Goal: Task Accomplishment & Management: Use online tool/utility

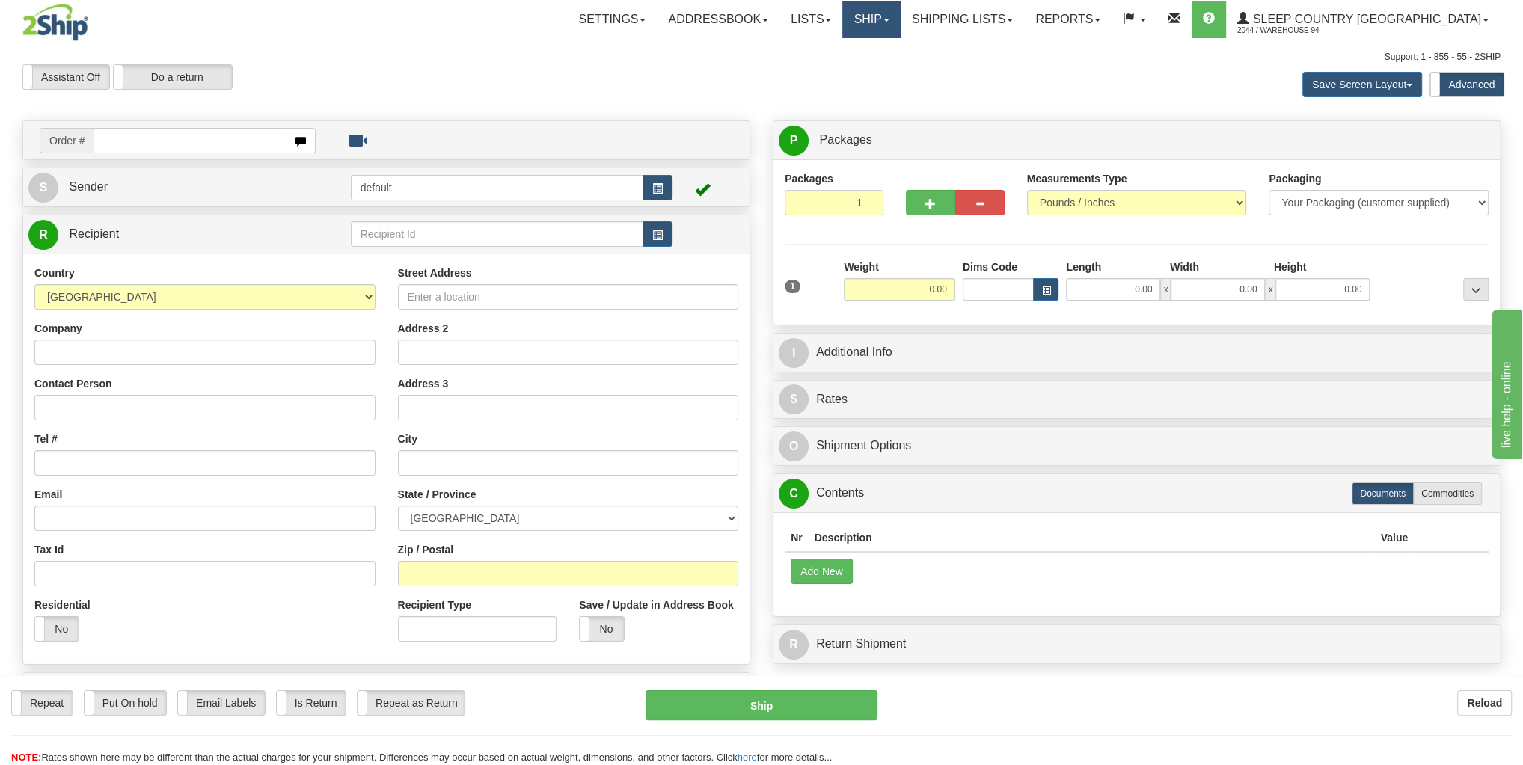
click at [900, 25] on link "Ship" at bounding box center [871, 19] width 58 height 37
click at [885, 73] on span "OnHold / Order Queue" at bounding box center [831, 72] width 105 height 12
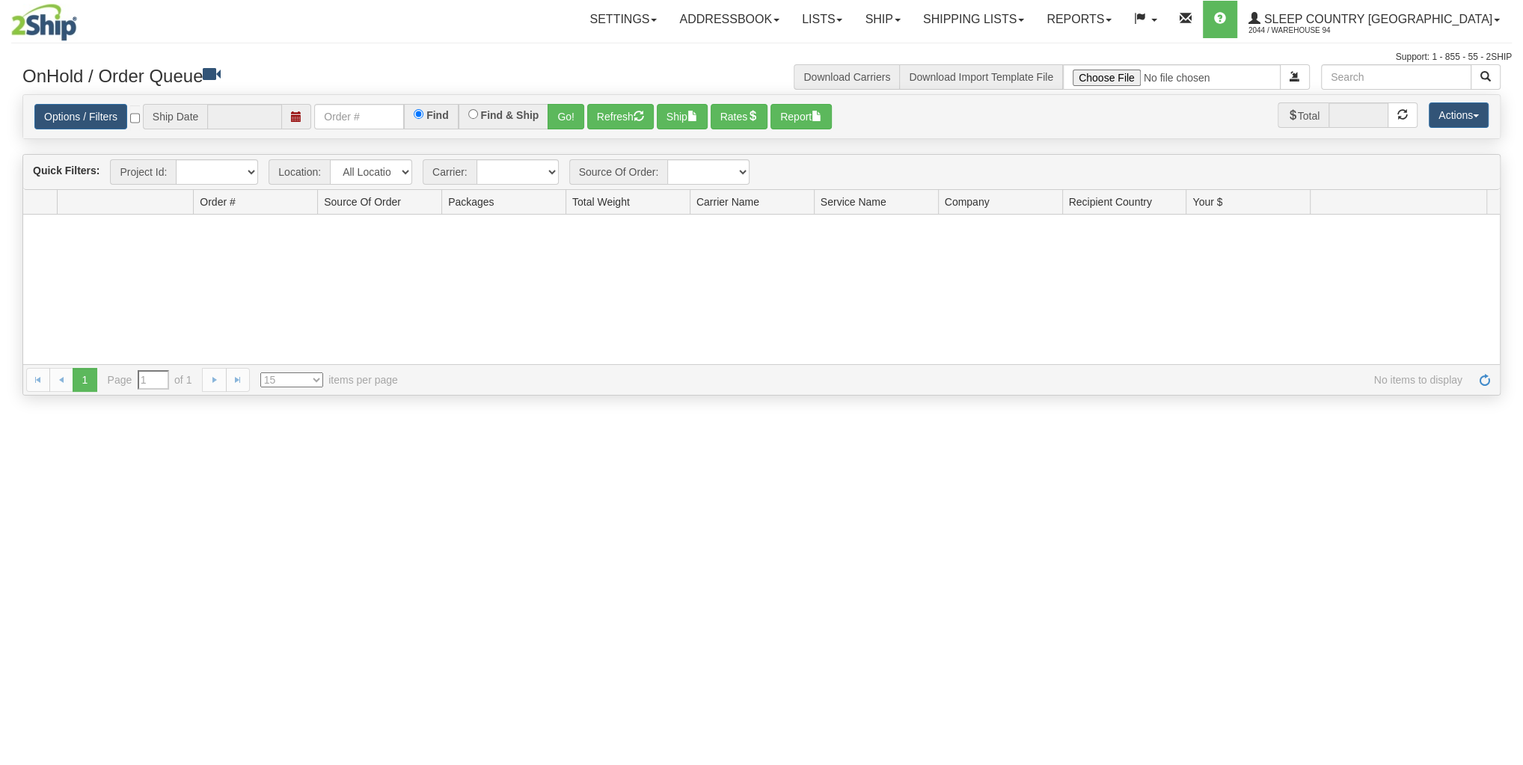
type input "[DATE]"
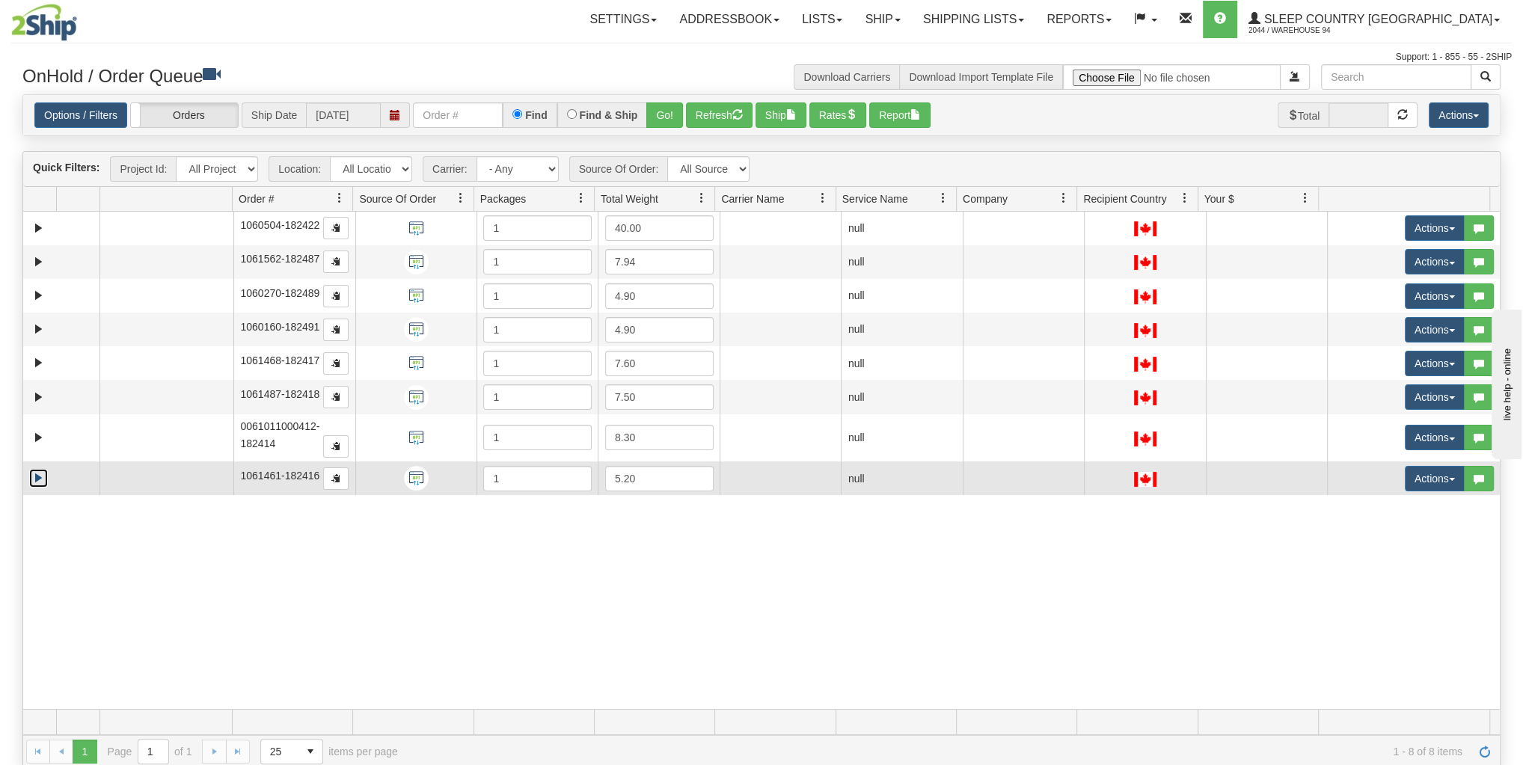
click at [38, 477] on link "Expand" at bounding box center [38, 478] width 19 height 19
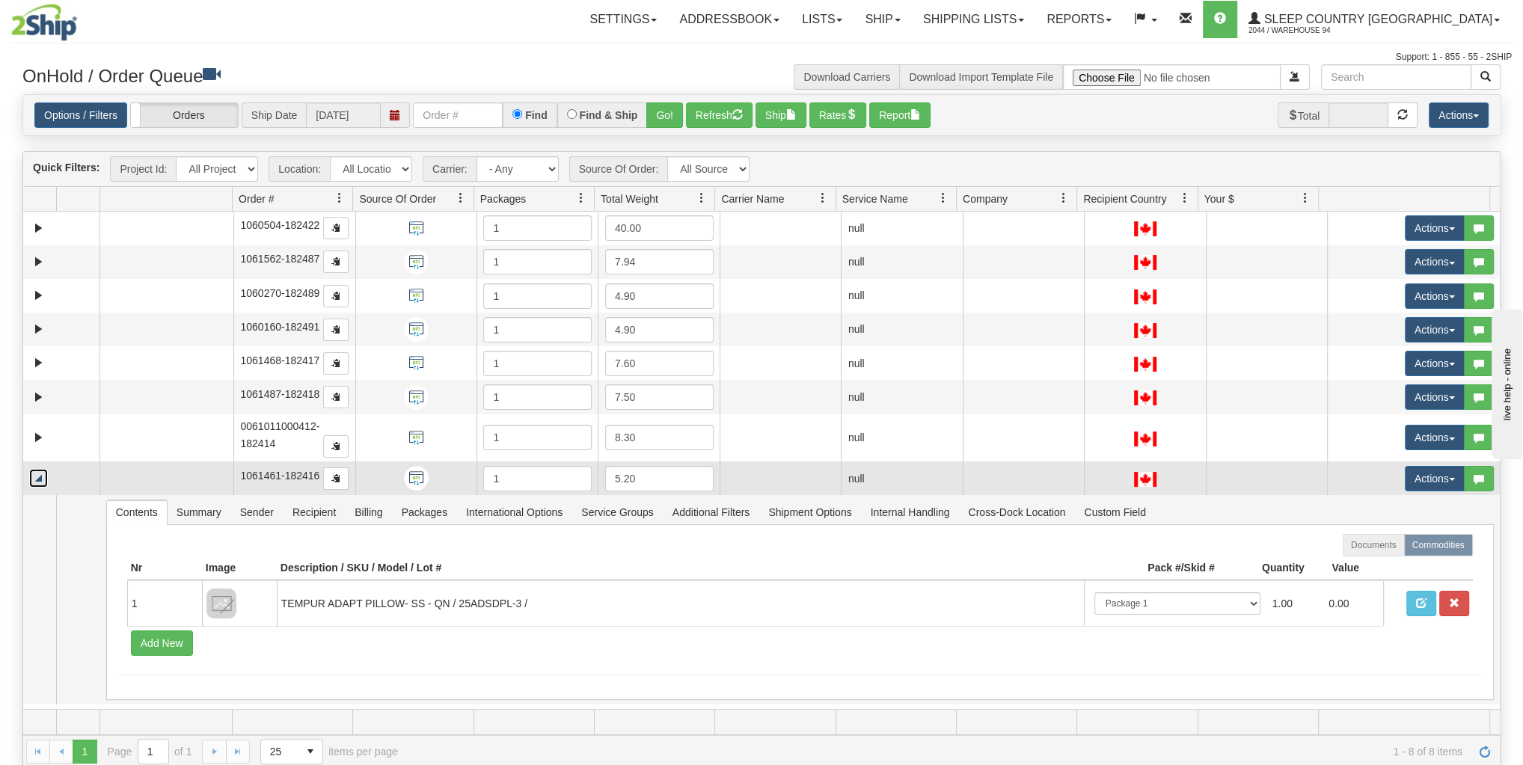
click at [39, 476] on link "Collapse" at bounding box center [38, 478] width 19 height 19
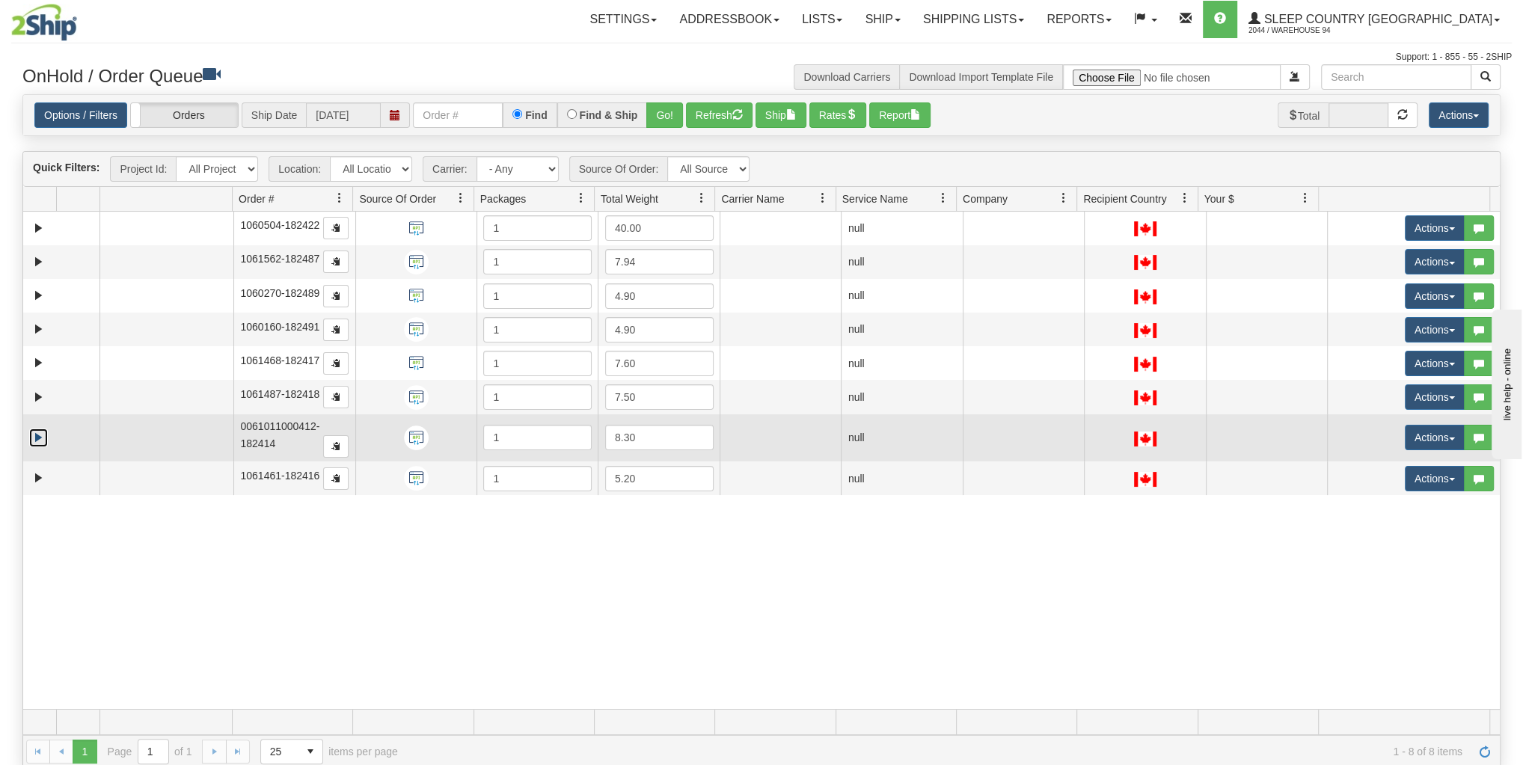
click at [34, 438] on link "Expand" at bounding box center [38, 438] width 19 height 19
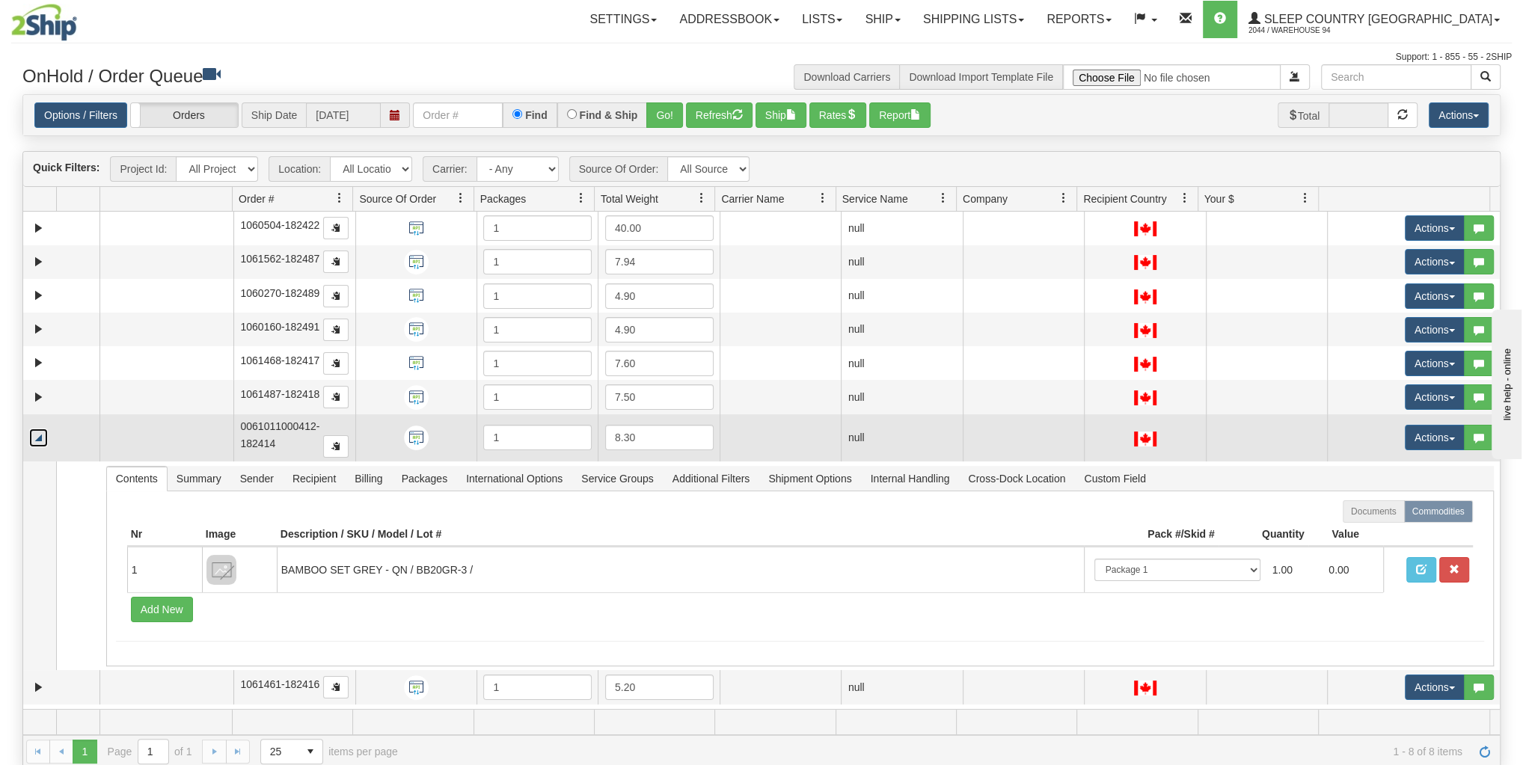
click at [34, 438] on link "Collapse" at bounding box center [38, 438] width 19 height 19
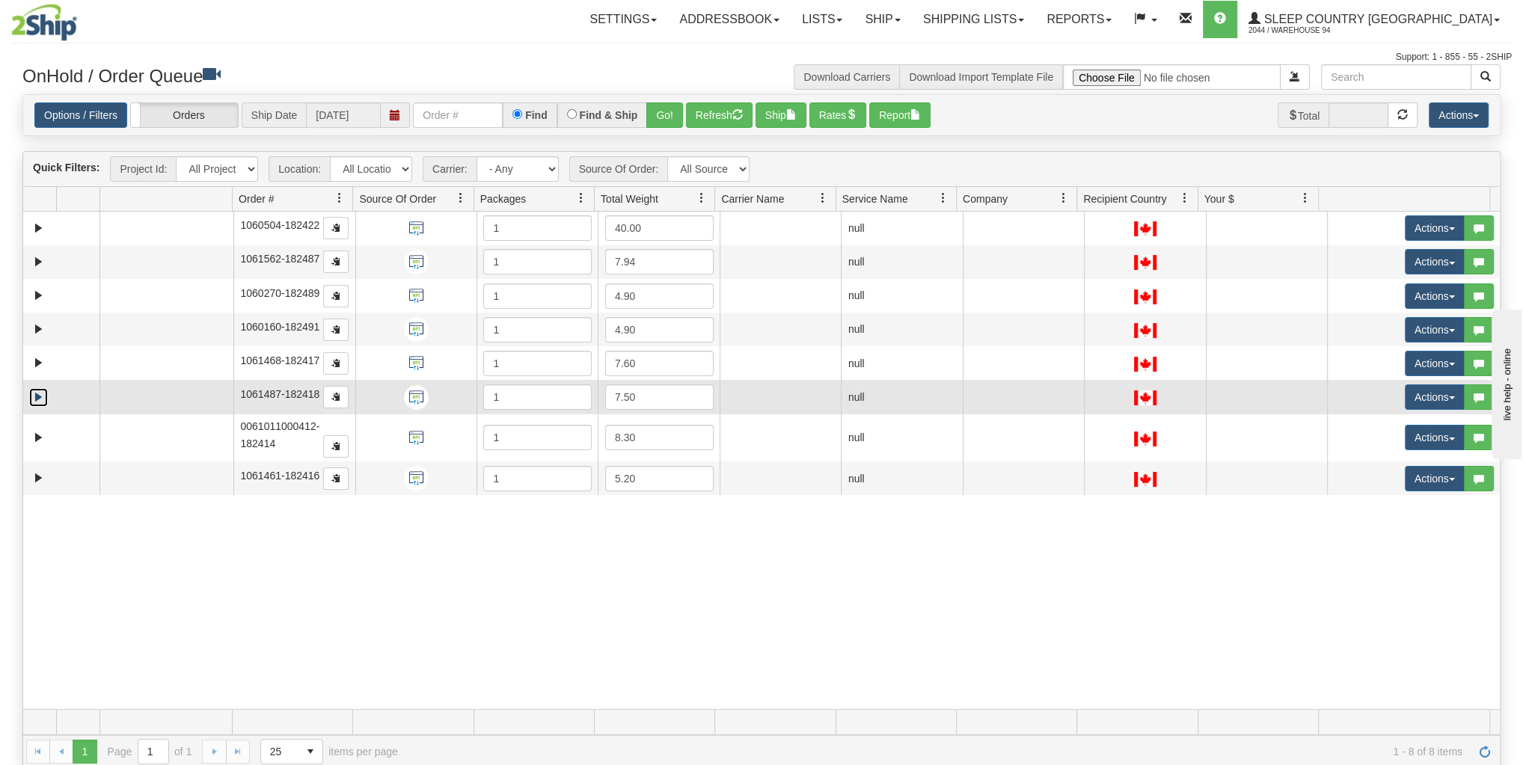
click at [35, 392] on link "Expand" at bounding box center [38, 397] width 19 height 19
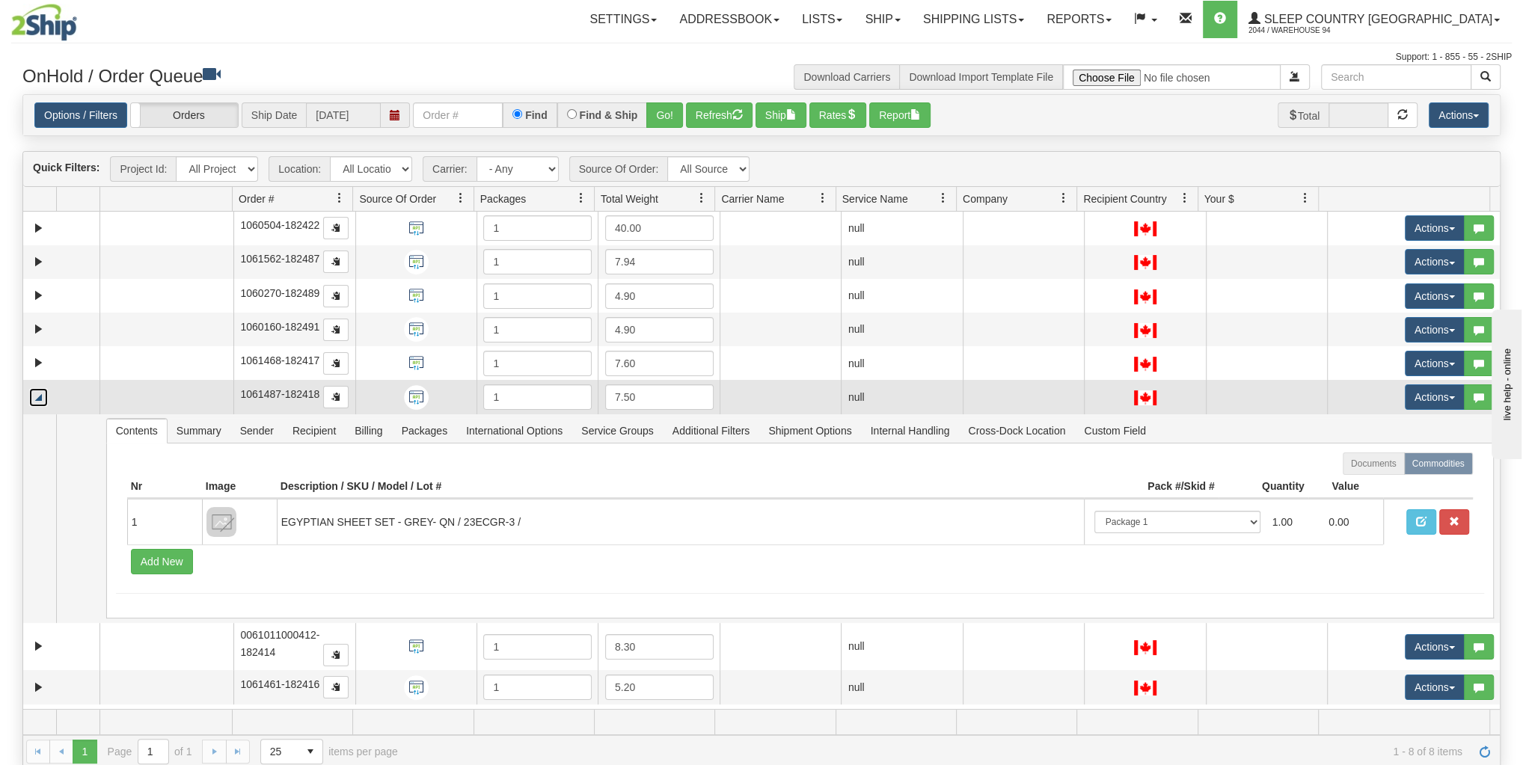
click at [36, 392] on link "Collapse" at bounding box center [38, 397] width 19 height 19
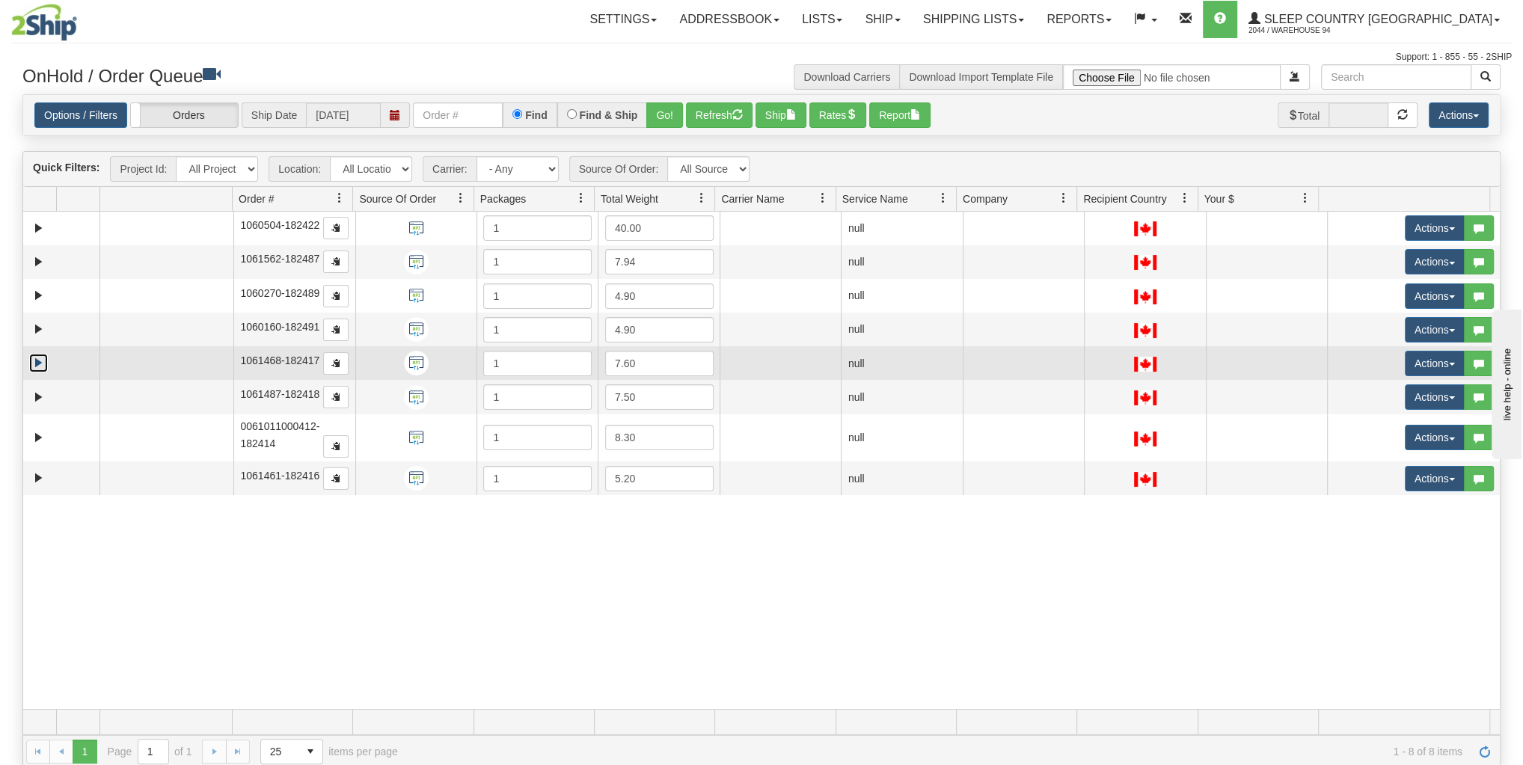
click at [40, 361] on link "Expand" at bounding box center [38, 363] width 19 height 19
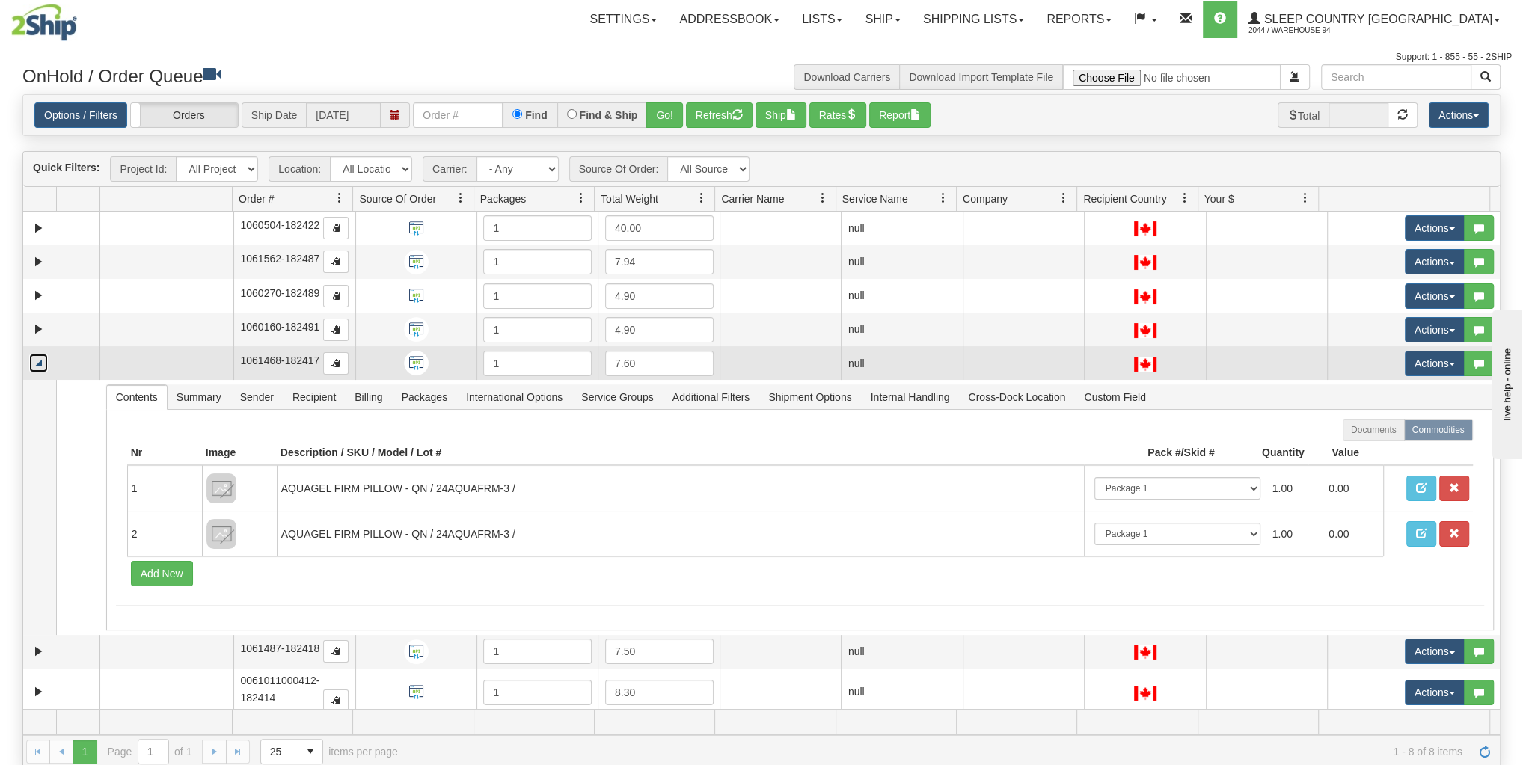
click at [40, 361] on link "Collapse" at bounding box center [38, 363] width 19 height 19
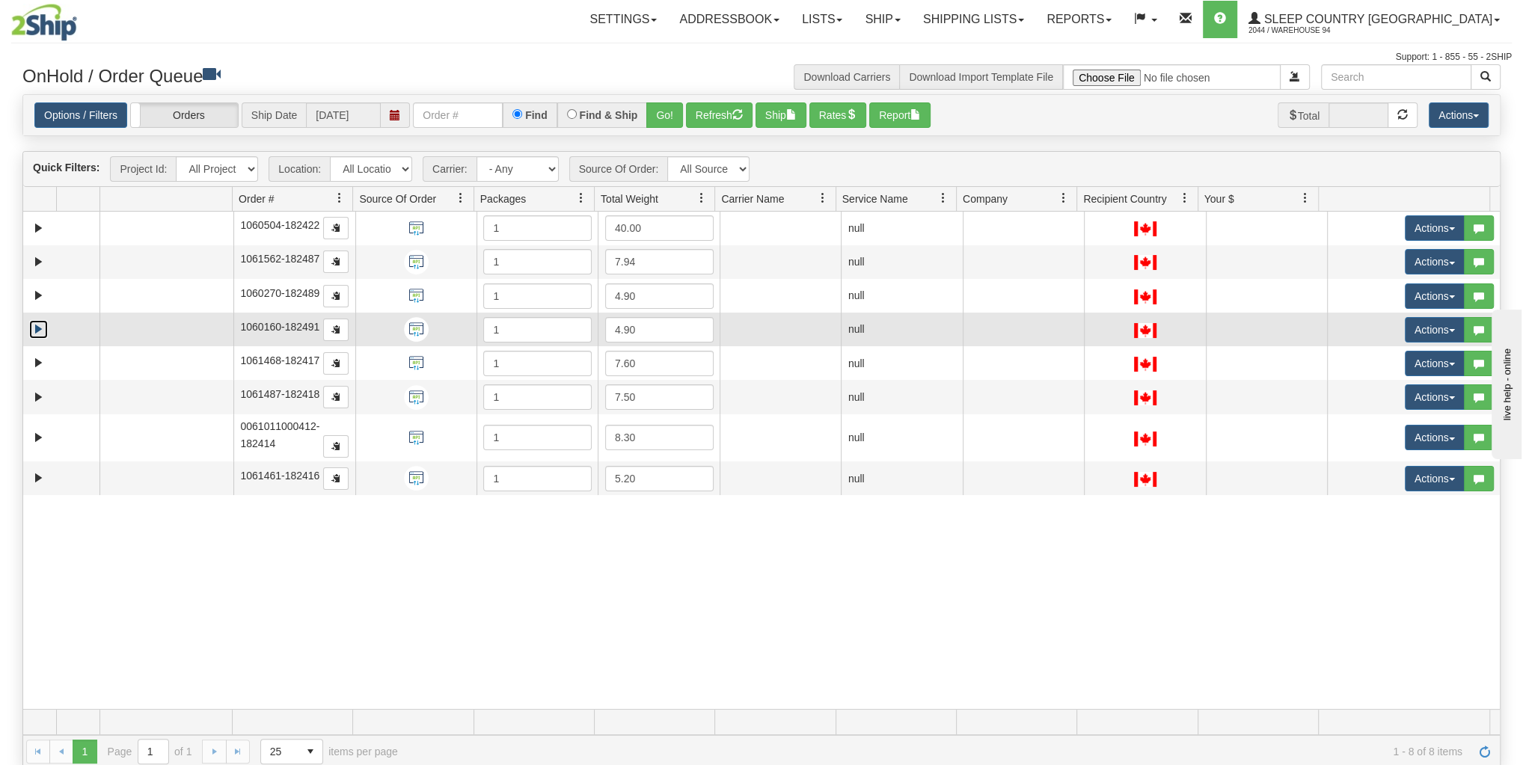
click at [36, 320] on link "Expand" at bounding box center [38, 329] width 19 height 19
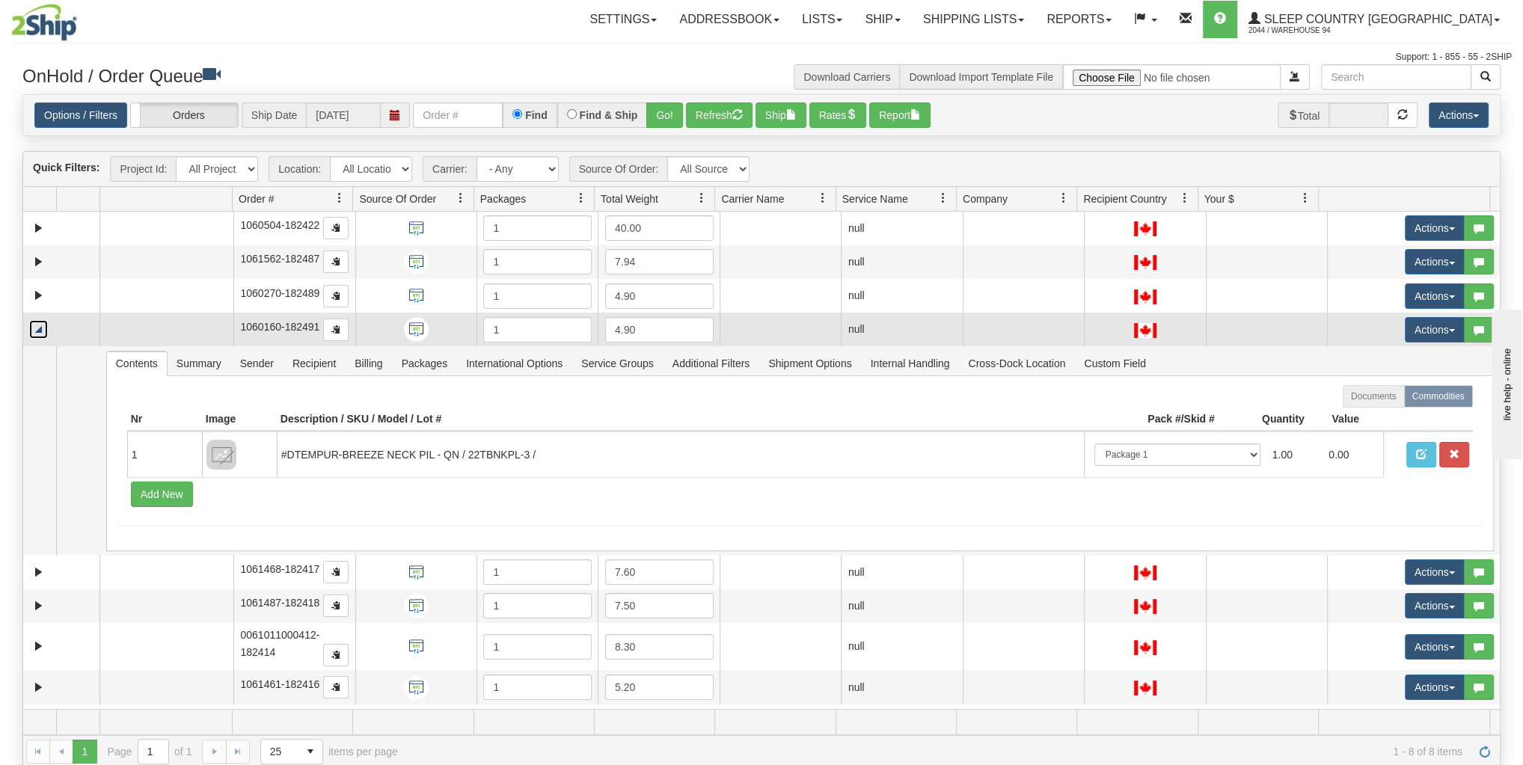
click at [36, 320] on link "Collapse" at bounding box center [38, 329] width 19 height 19
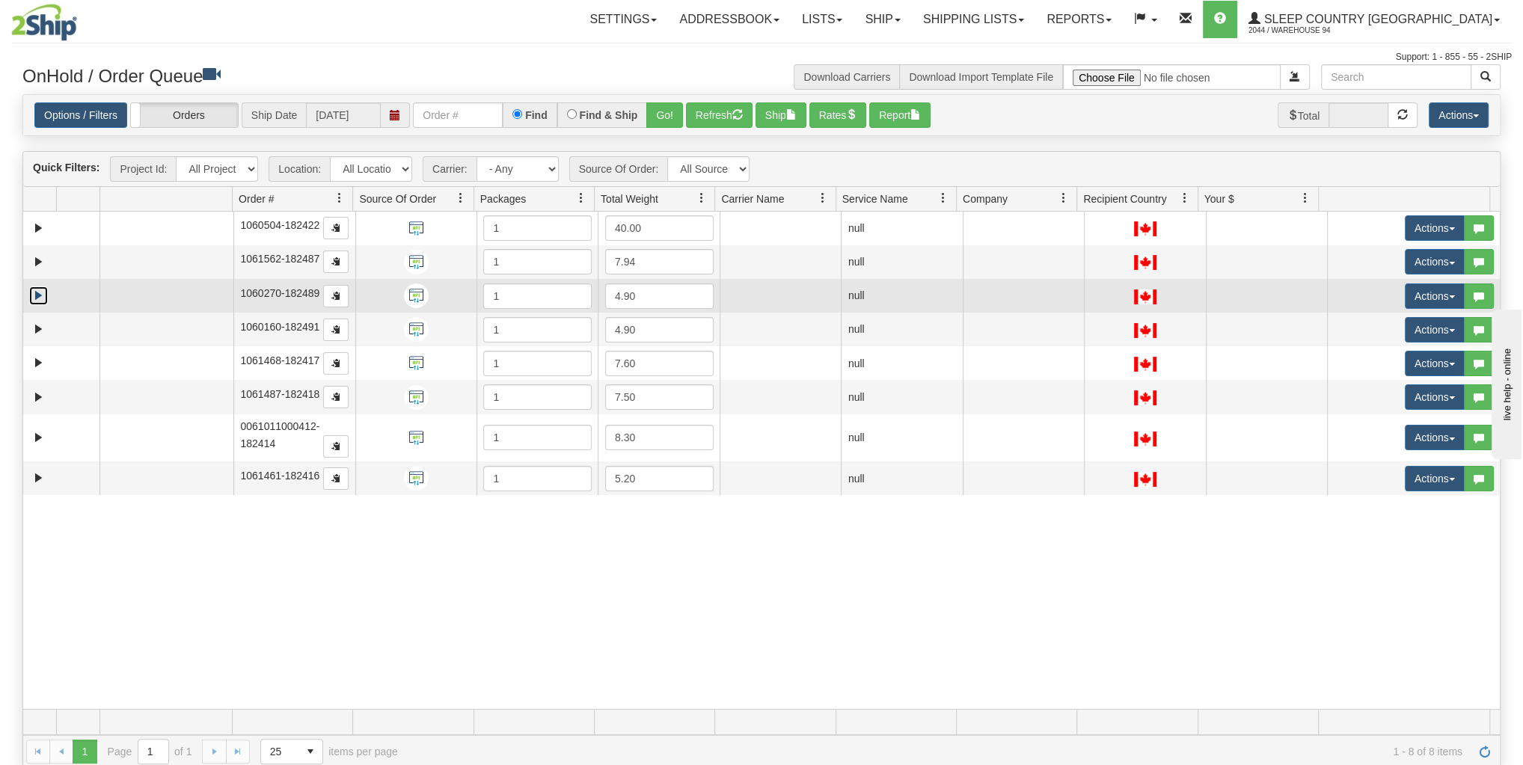
click at [36, 296] on link "Expand" at bounding box center [38, 295] width 19 height 19
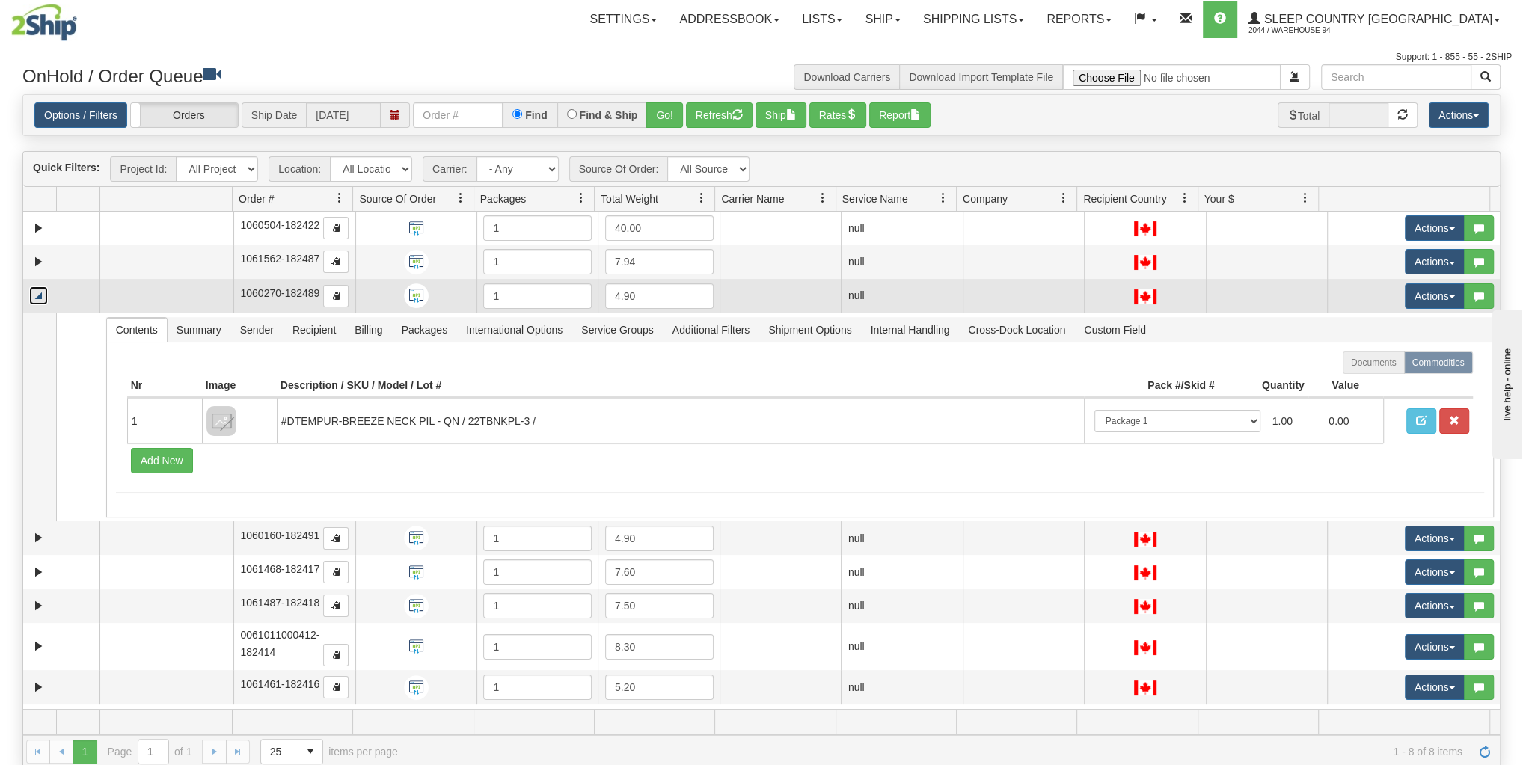
click at [36, 296] on link "Collapse" at bounding box center [38, 295] width 19 height 19
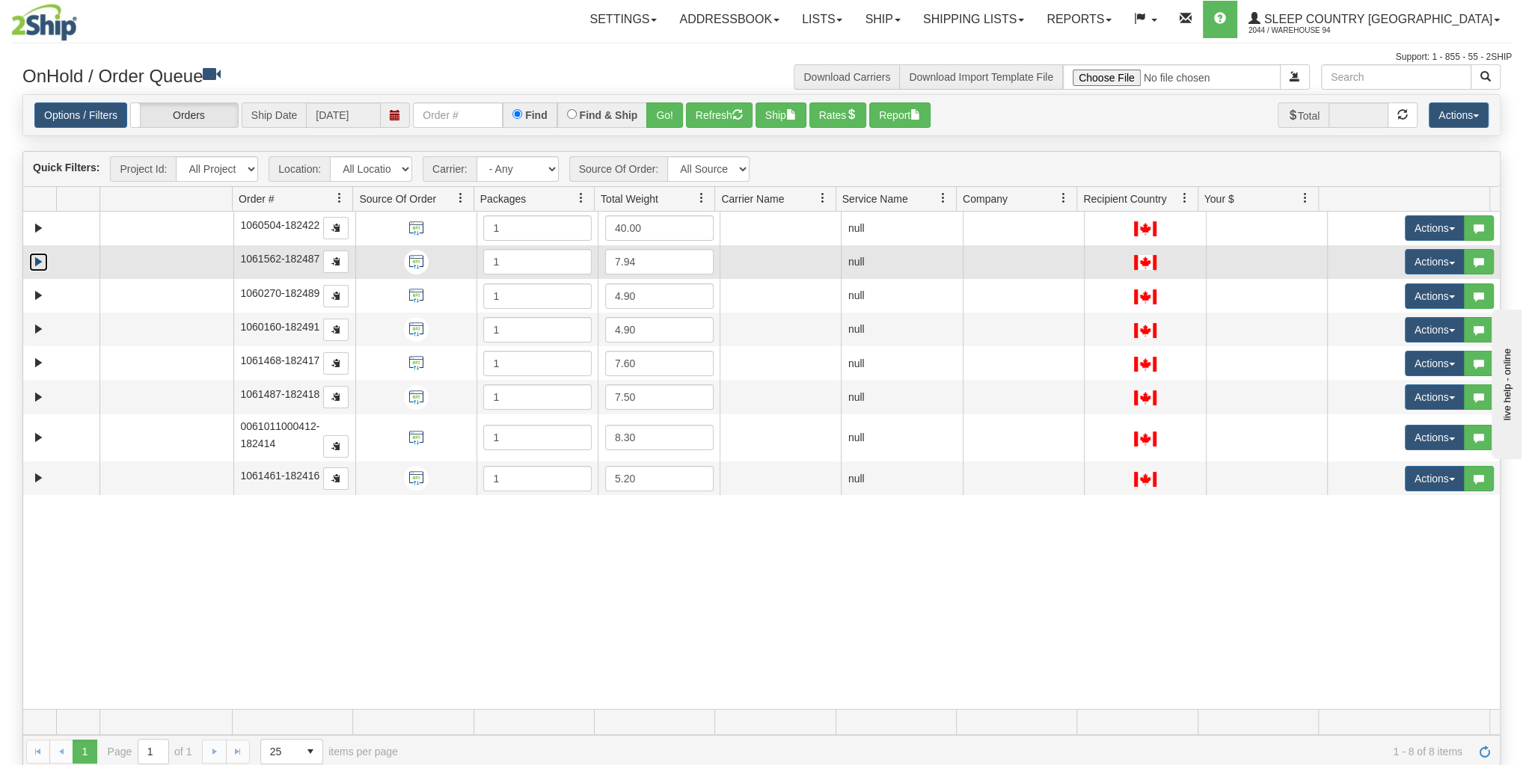
click at [36, 258] on link "Expand" at bounding box center [38, 262] width 19 height 19
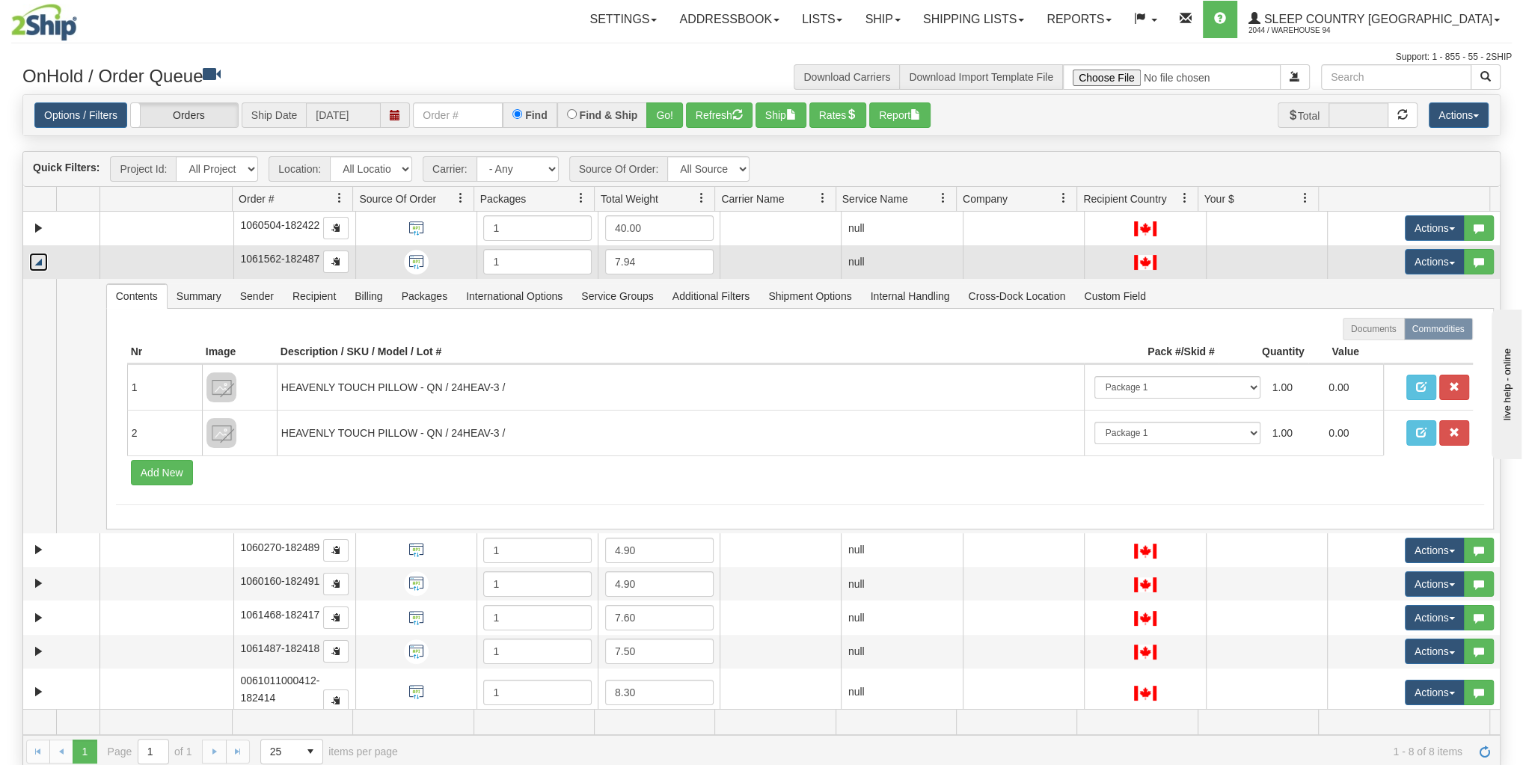
click at [36, 258] on link "Collapse" at bounding box center [38, 262] width 19 height 19
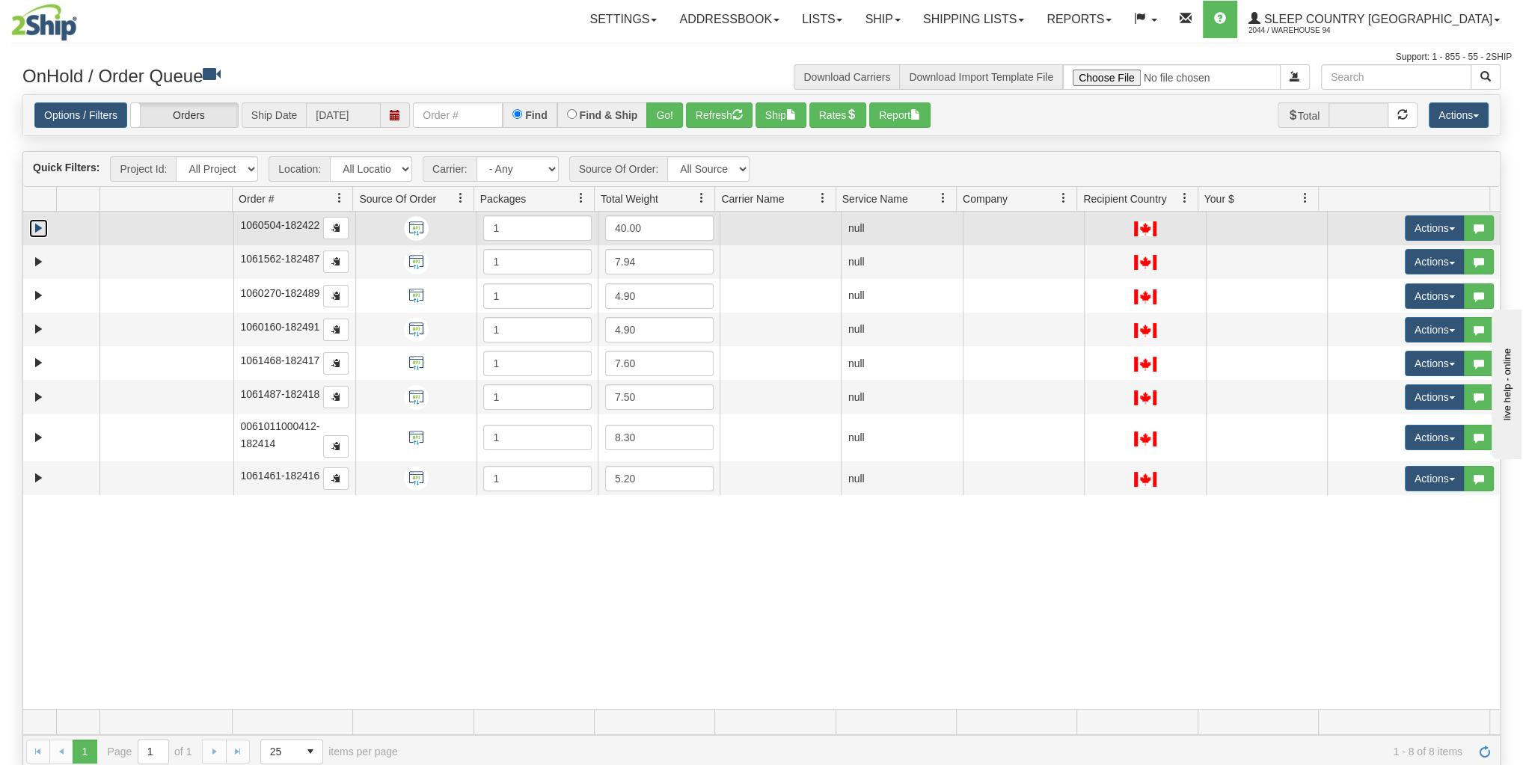
click at [37, 220] on link "Expand" at bounding box center [38, 228] width 19 height 19
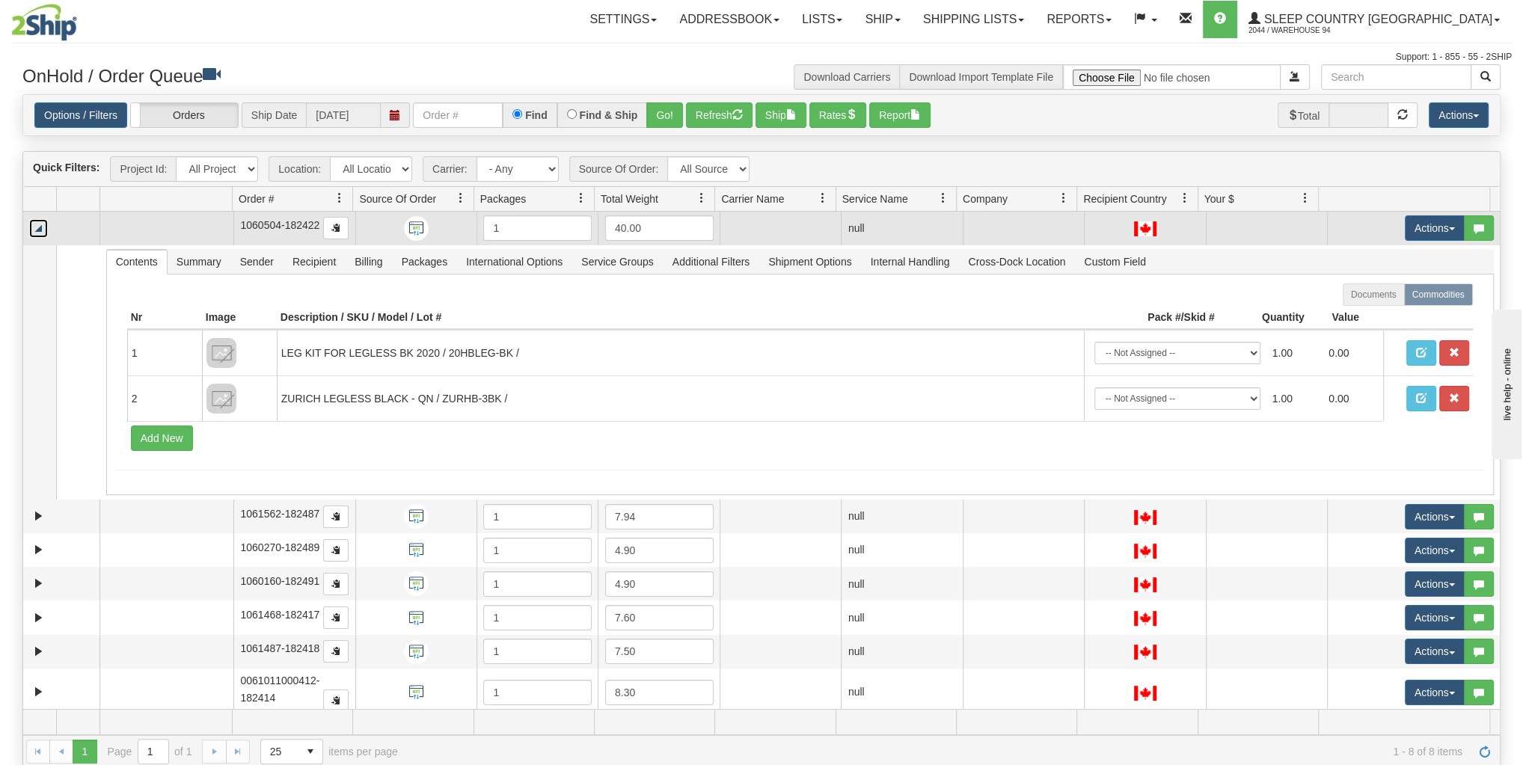
click at [37, 220] on link "Collapse" at bounding box center [38, 228] width 19 height 19
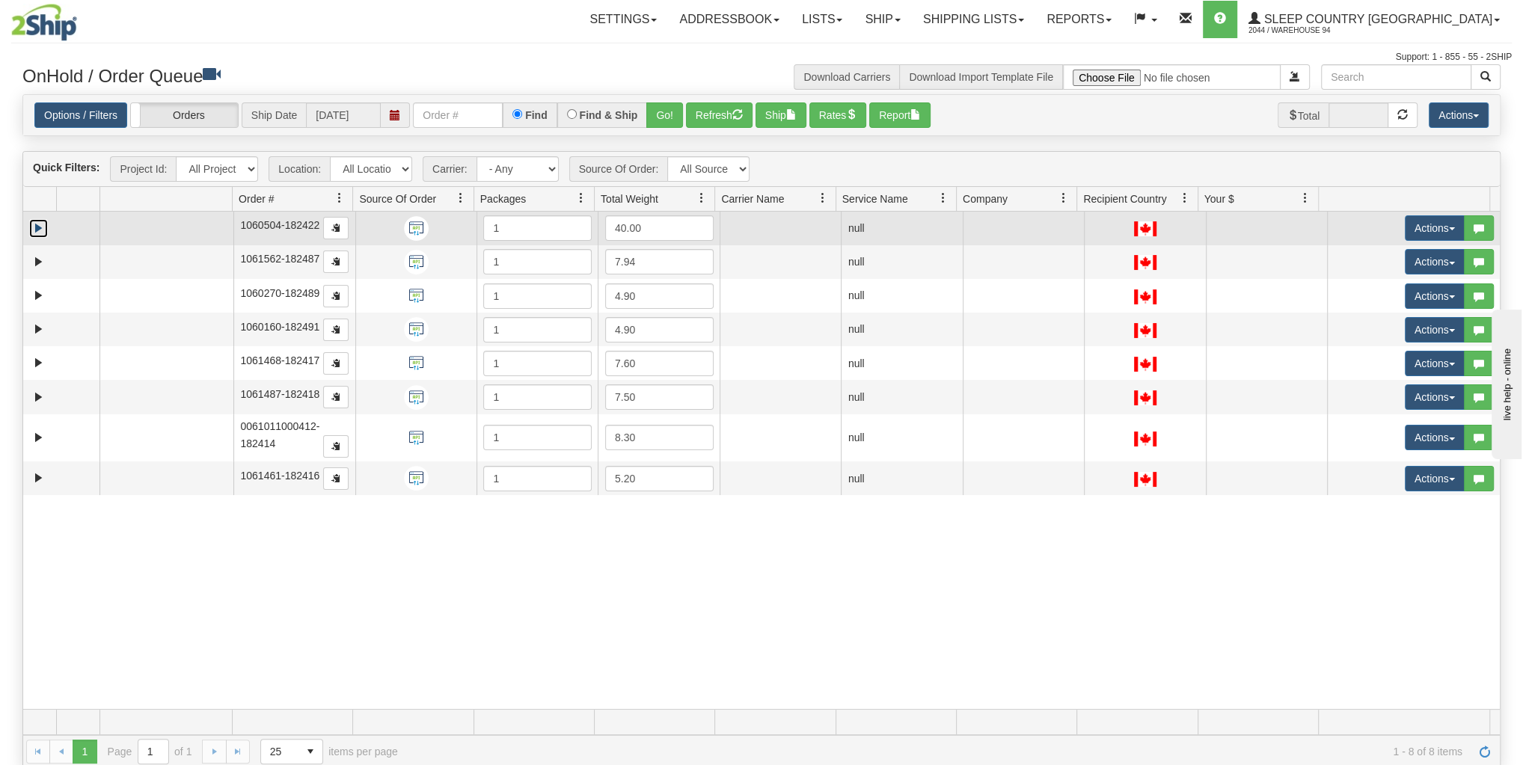
click at [36, 220] on link "Expand" at bounding box center [38, 228] width 19 height 19
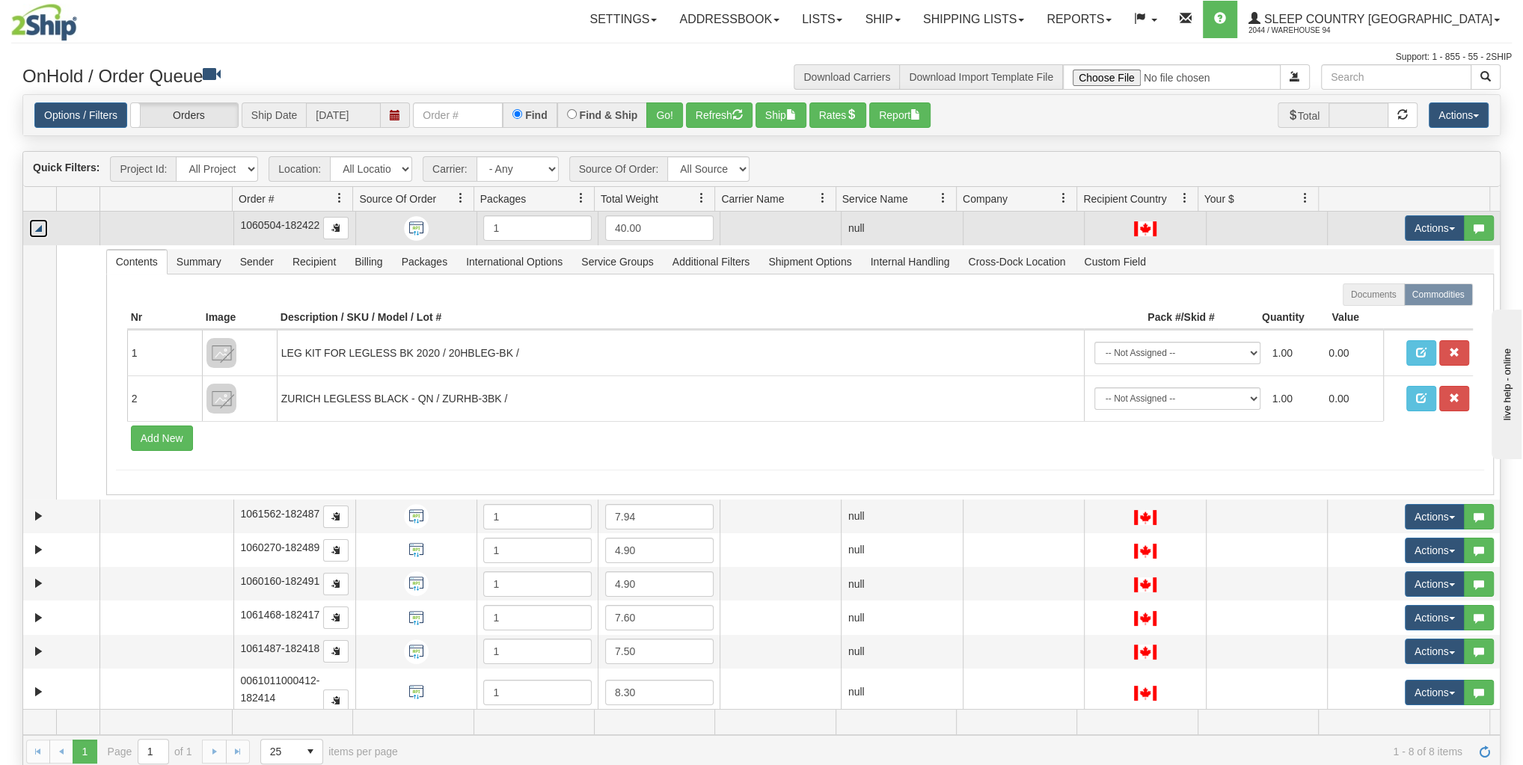
click at [36, 220] on link "Collapse" at bounding box center [38, 228] width 19 height 19
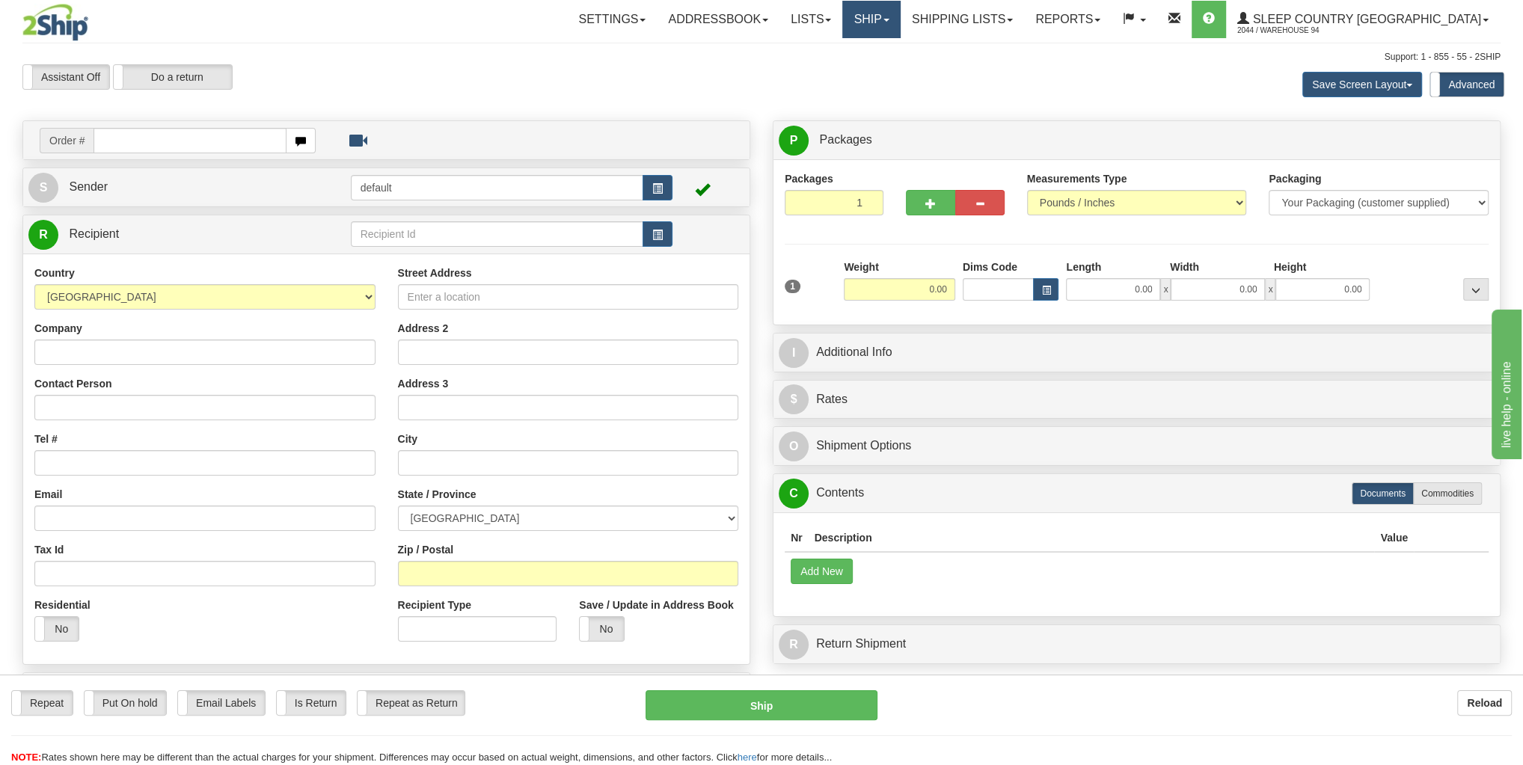
click at [900, 28] on link "Ship" at bounding box center [871, 19] width 58 height 37
click at [882, 74] on span "OnHold / Order Queue" at bounding box center [831, 72] width 105 height 12
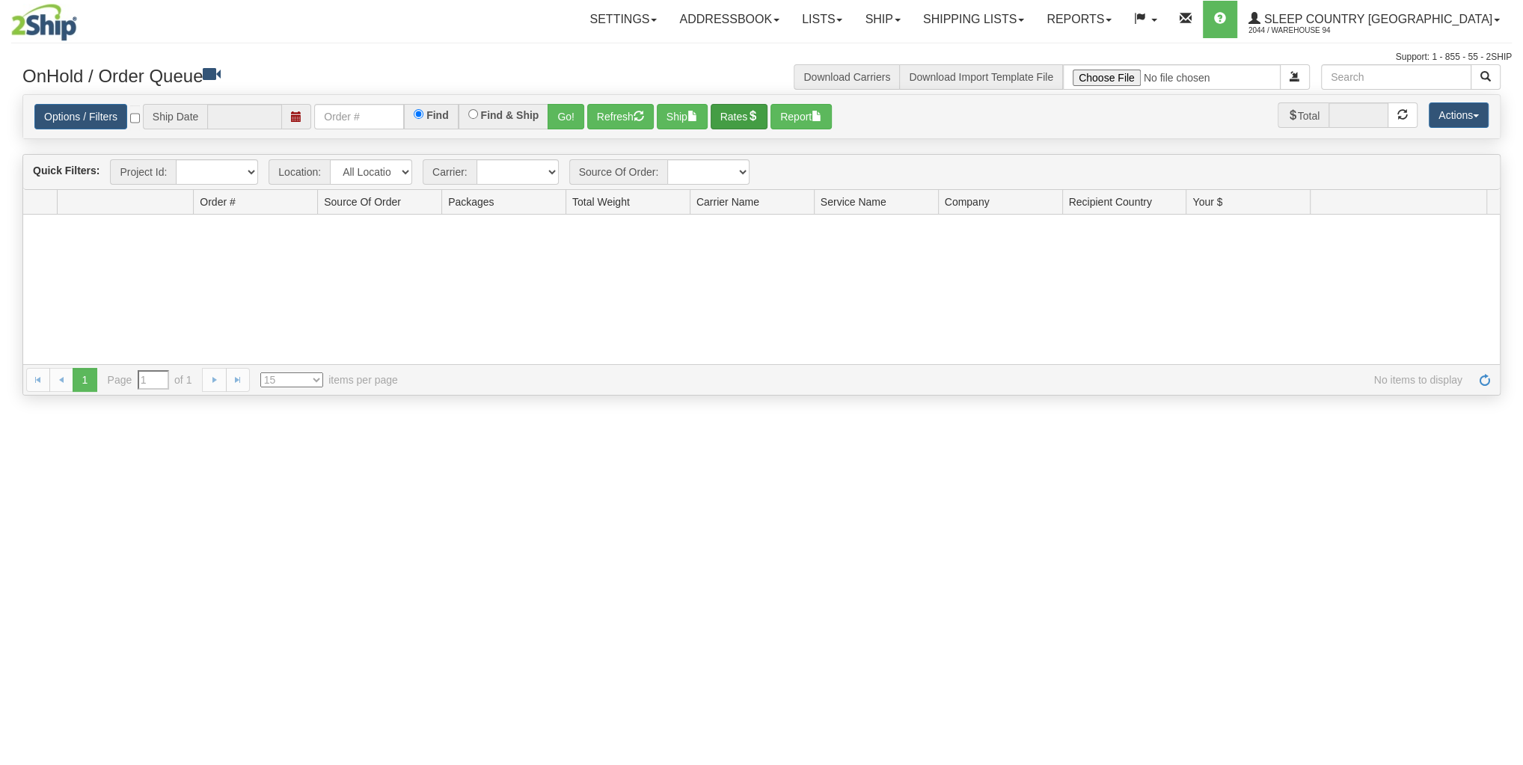
type input "[DATE]"
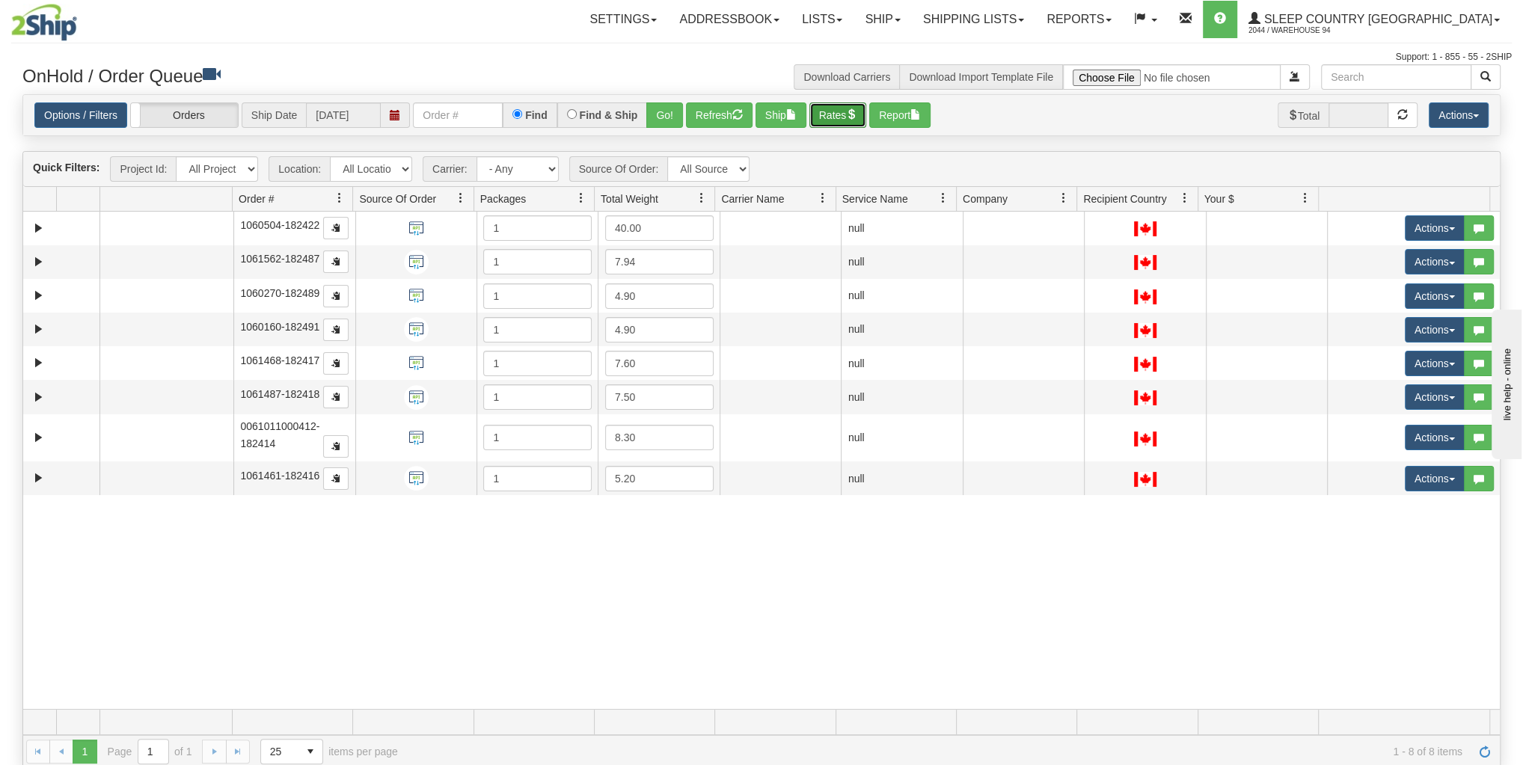
click at [836, 106] on button "Rates" at bounding box center [838, 114] width 58 height 25
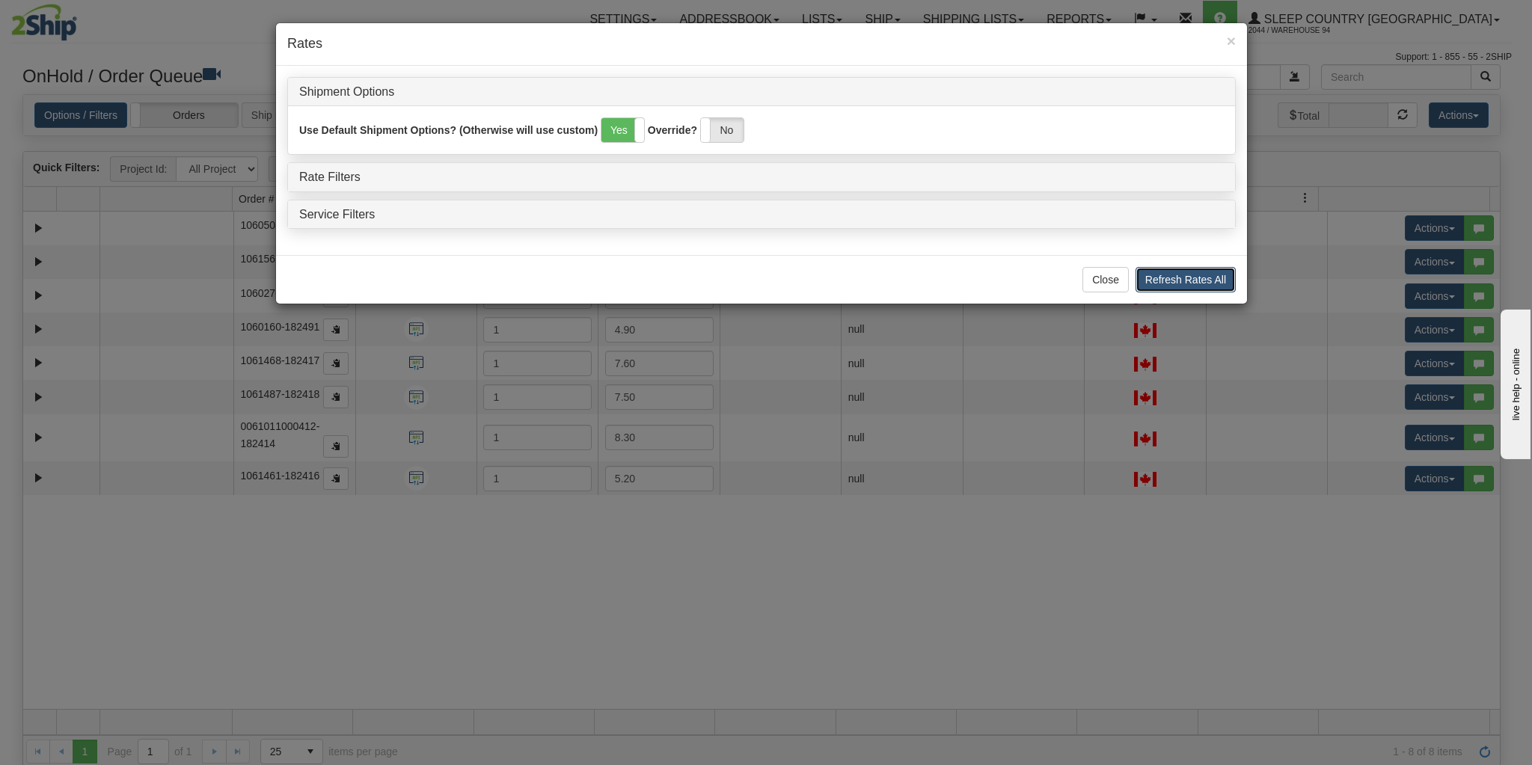
click at [1197, 272] on button "Refresh Rates All" at bounding box center [1185, 279] width 100 height 25
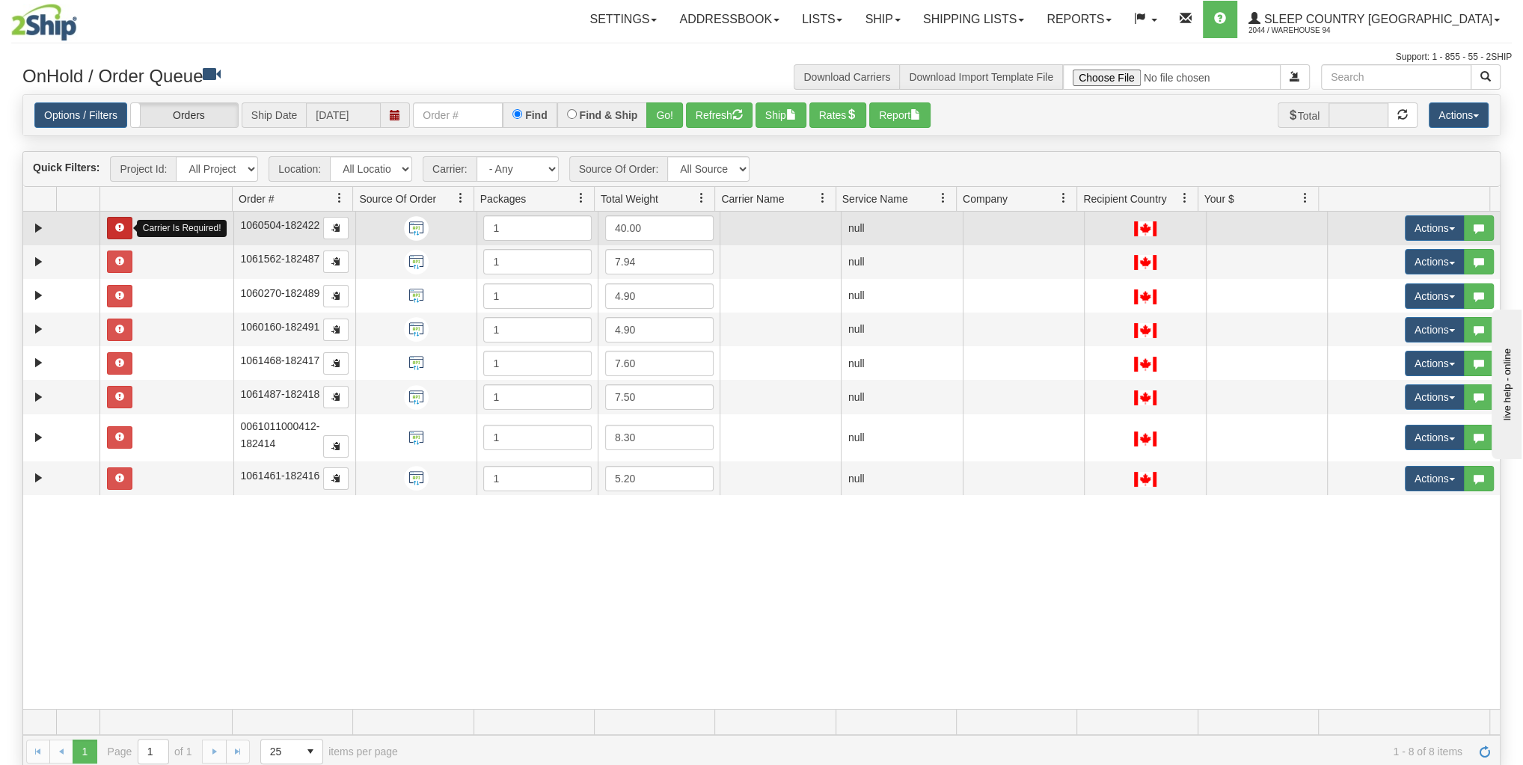
click at [115, 223] on span "button" at bounding box center [119, 227] width 9 height 9
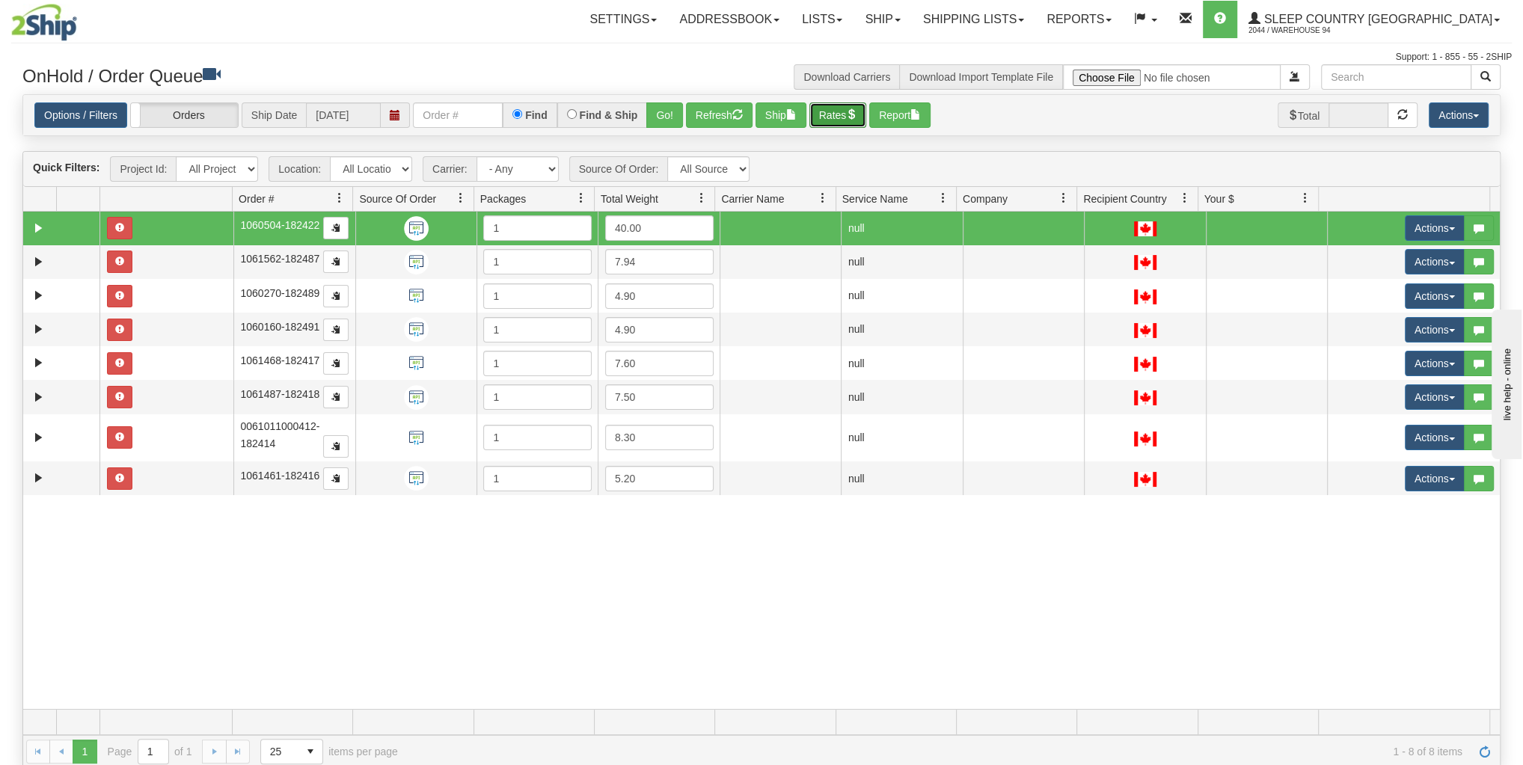
click at [816, 104] on button "Rates" at bounding box center [838, 114] width 58 height 25
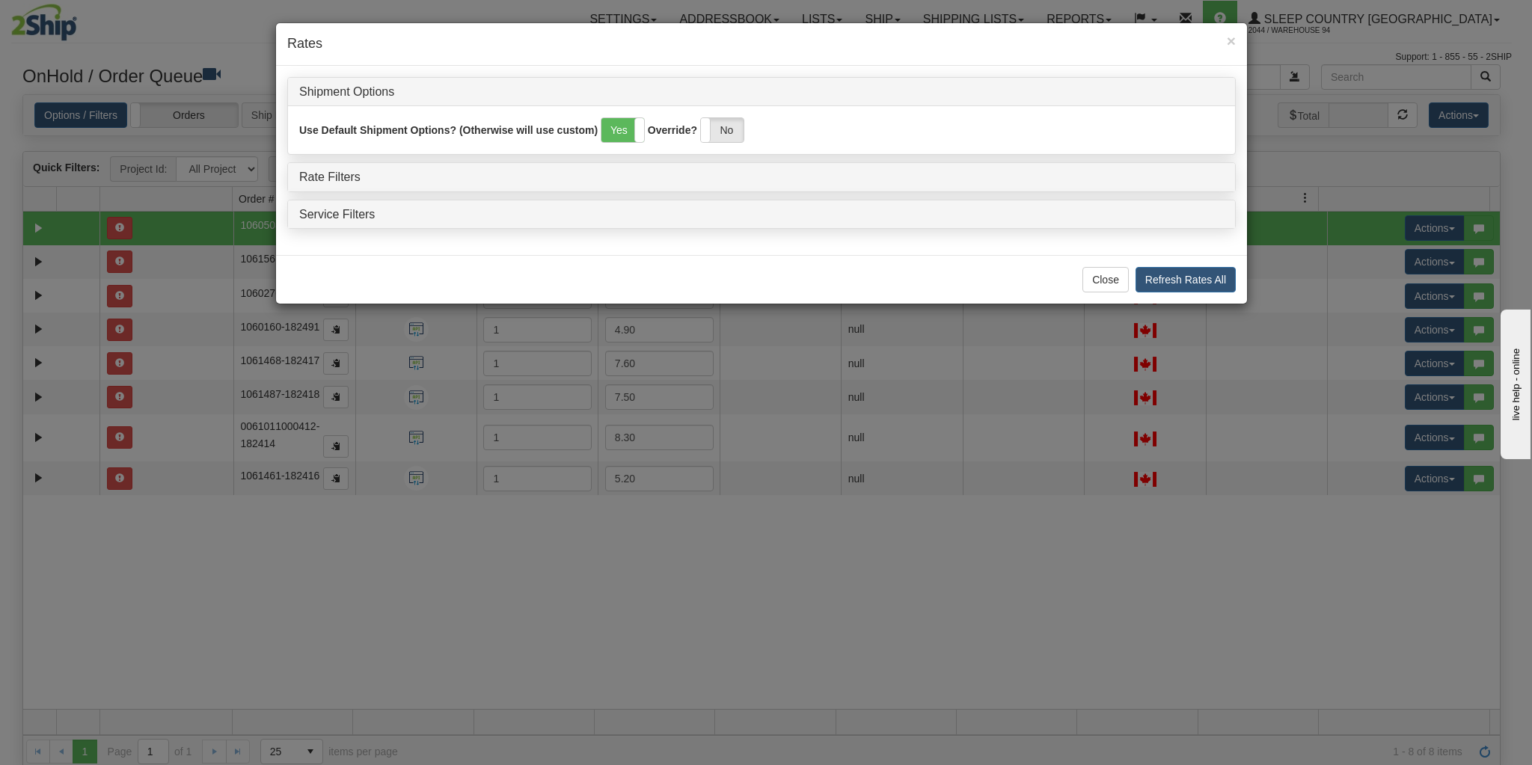
click at [327, 182] on div "Rate Filters" at bounding box center [761, 177] width 947 height 28
click at [328, 178] on link "Rate Filters" at bounding box center [329, 177] width 61 height 13
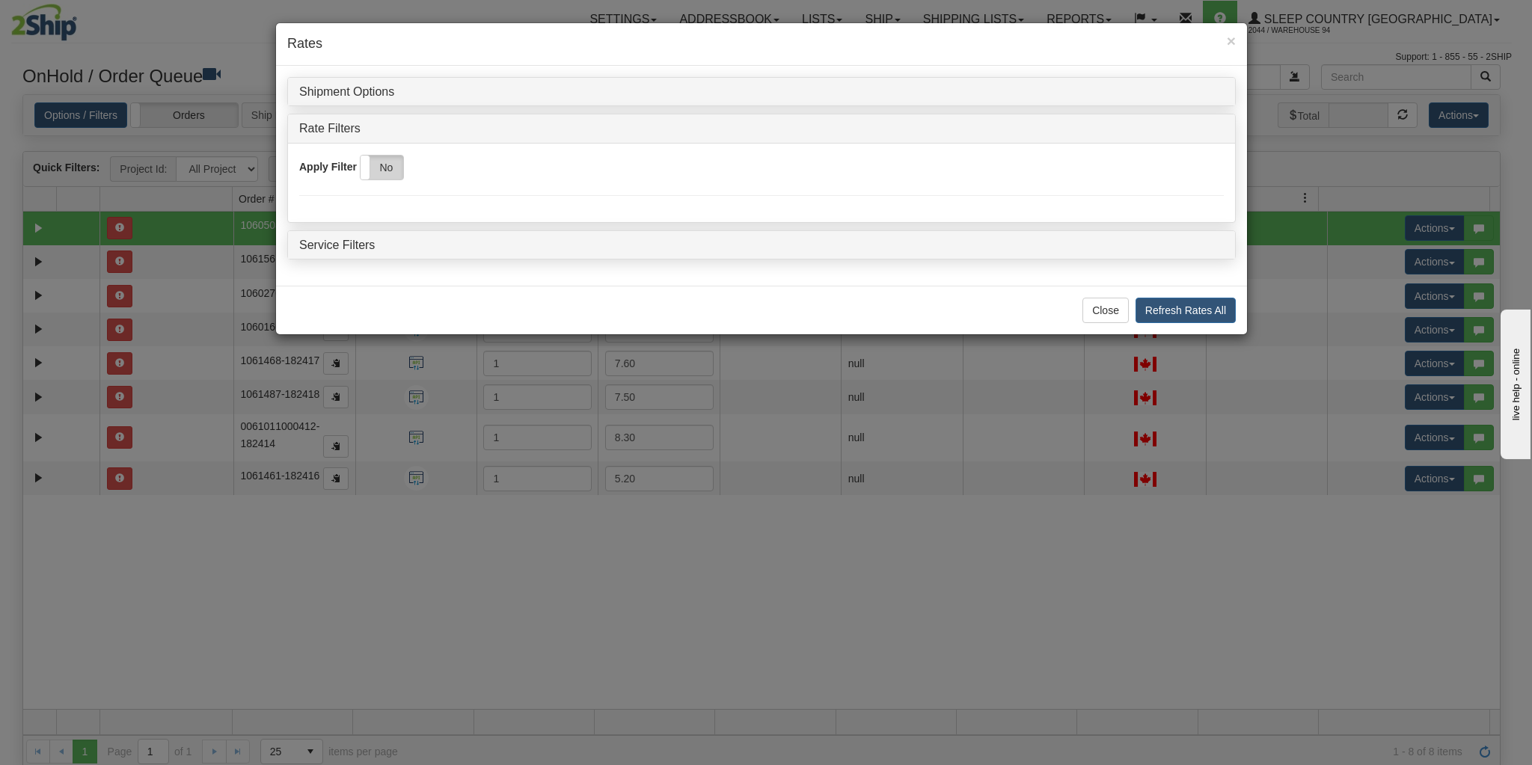
click at [384, 156] on label "No" at bounding box center [382, 168] width 43 height 24
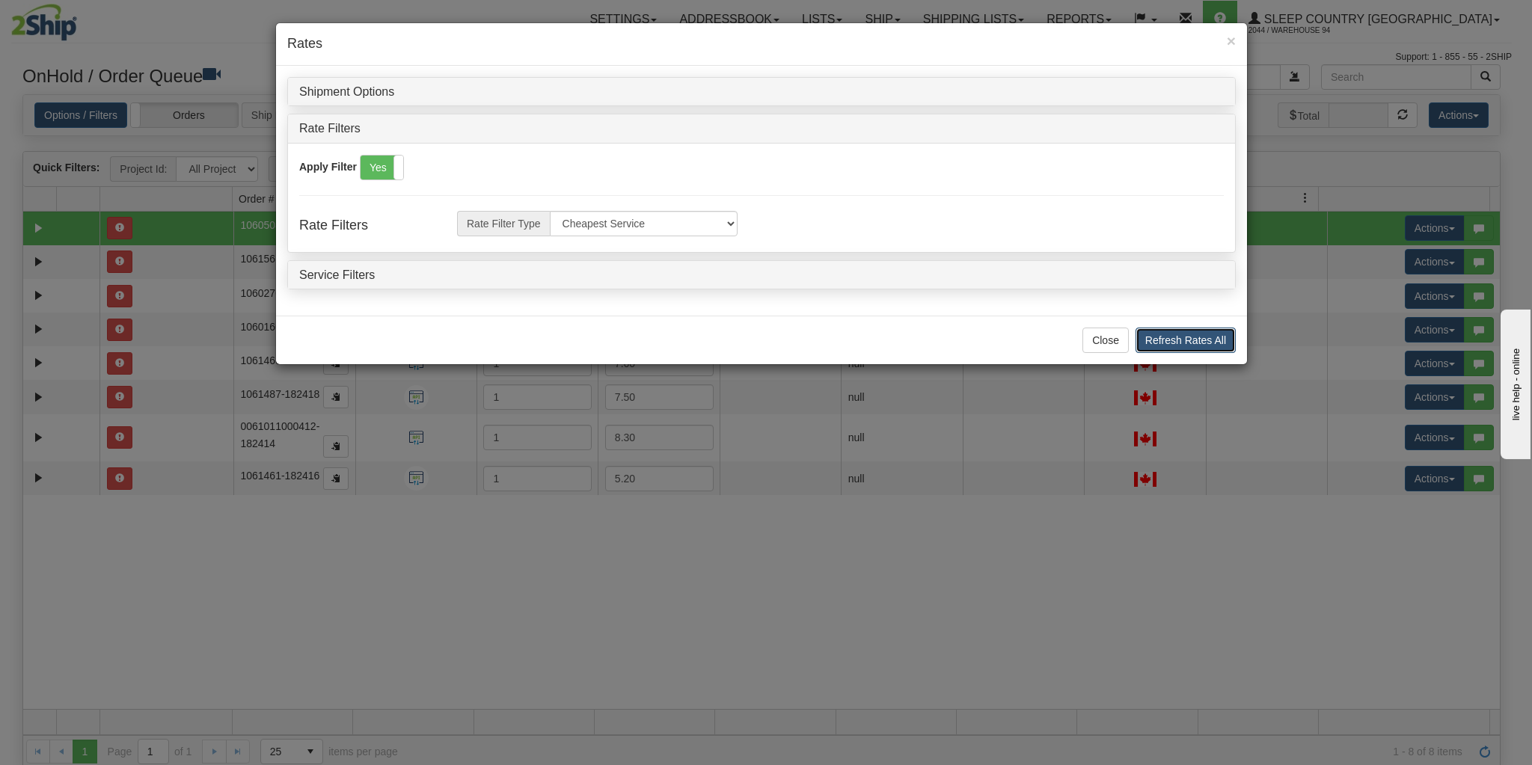
click at [1155, 342] on button "Refresh Rates All" at bounding box center [1185, 340] width 100 height 25
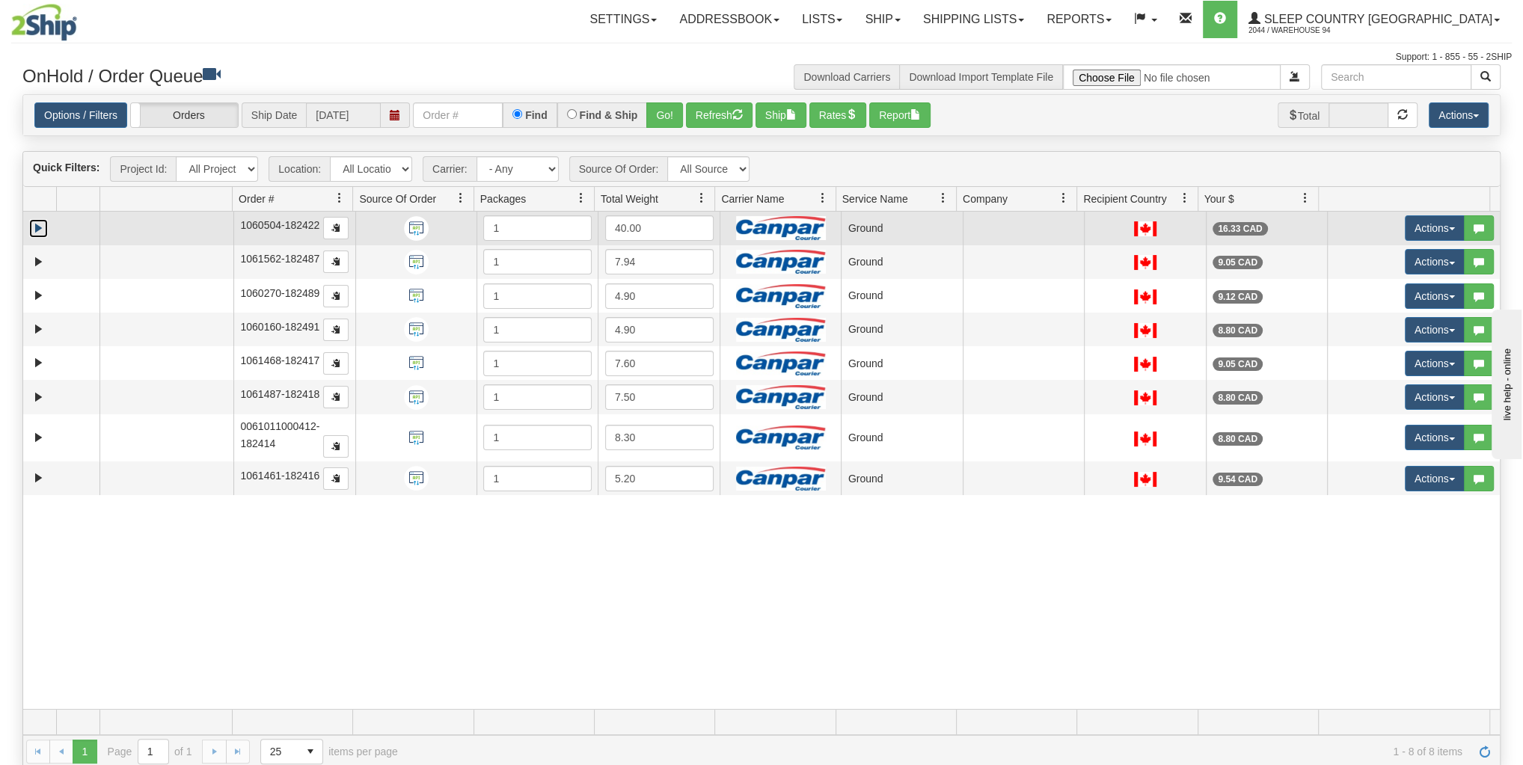
click at [38, 226] on link "Expand" at bounding box center [38, 228] width 19 height 19
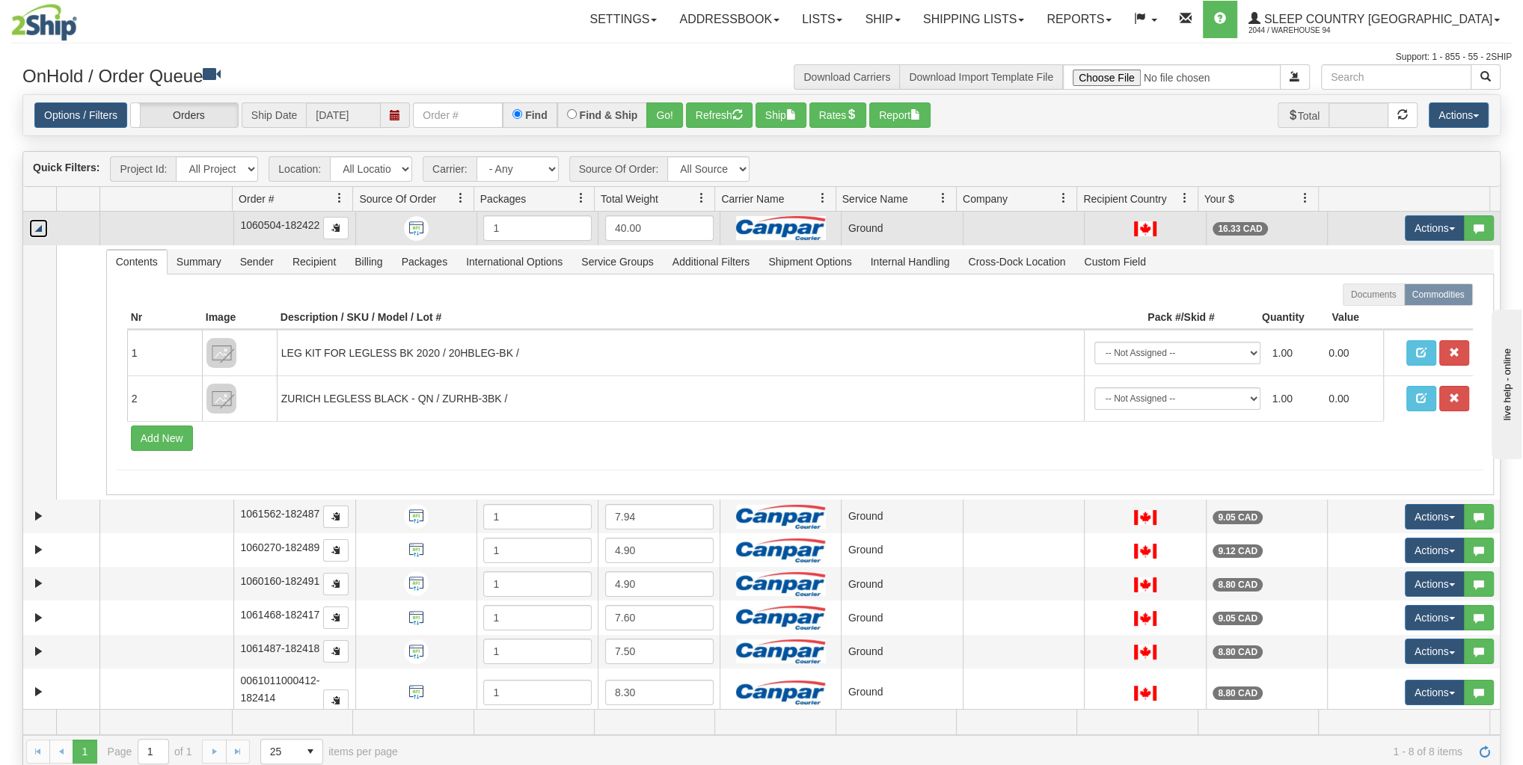
click at [50, 228] on td at bounding box center [61, 229] width 76 height 34
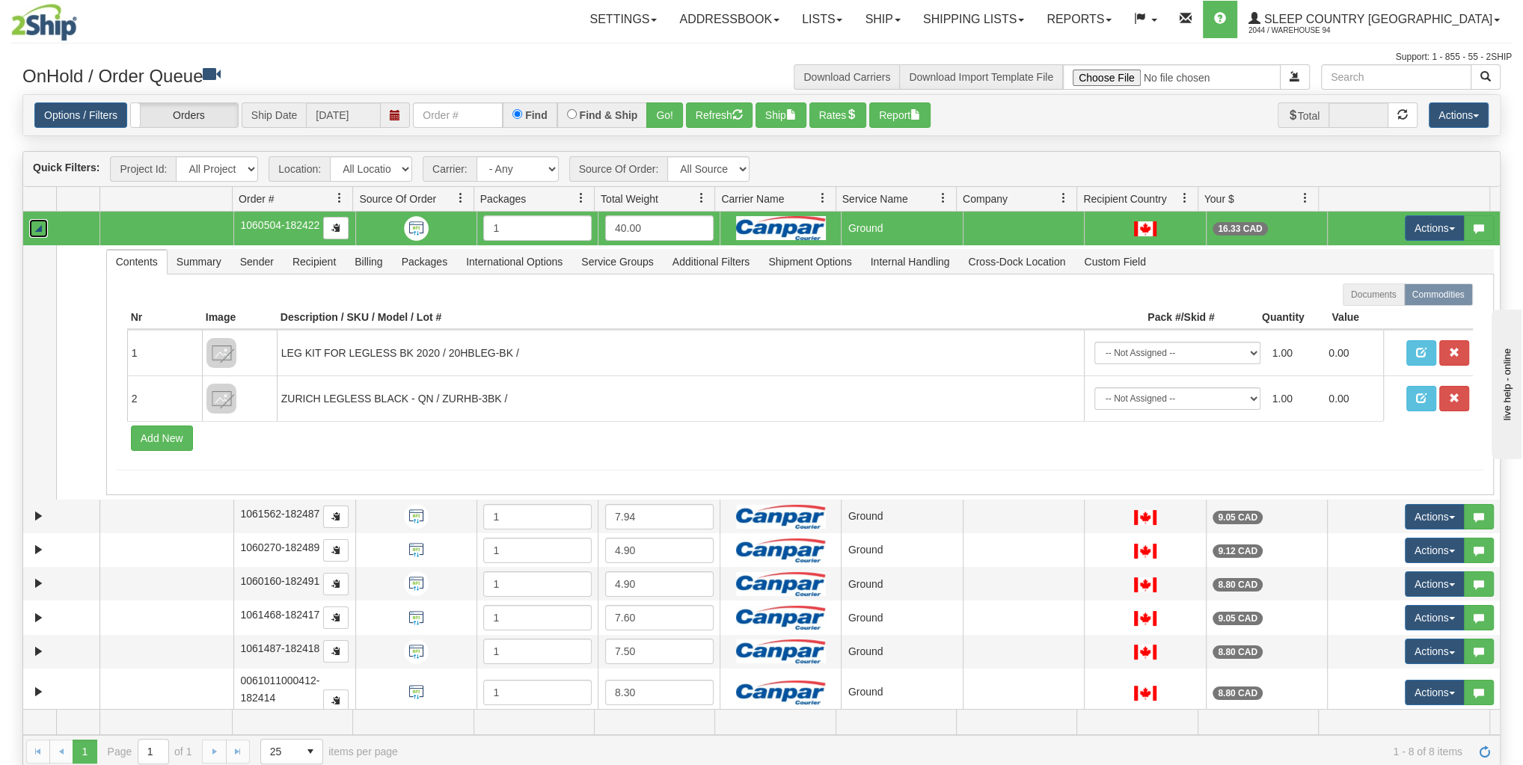
click at [36, 224] on link "Collapse" at bounding box center [38, 228] width 19 height 19
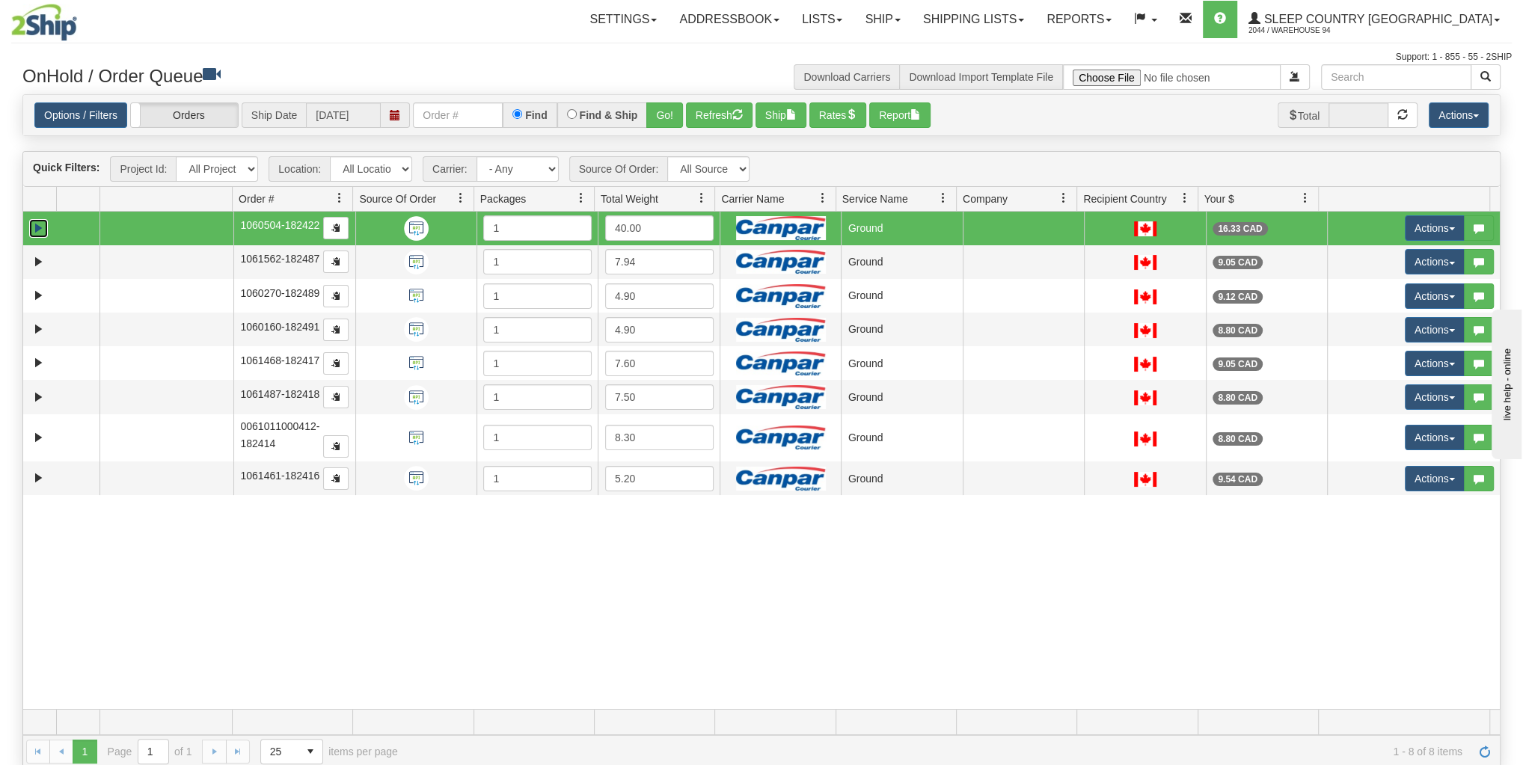
click at [38, 231] on link "Expand" at bounding box center [38, 228] width 19 height 19
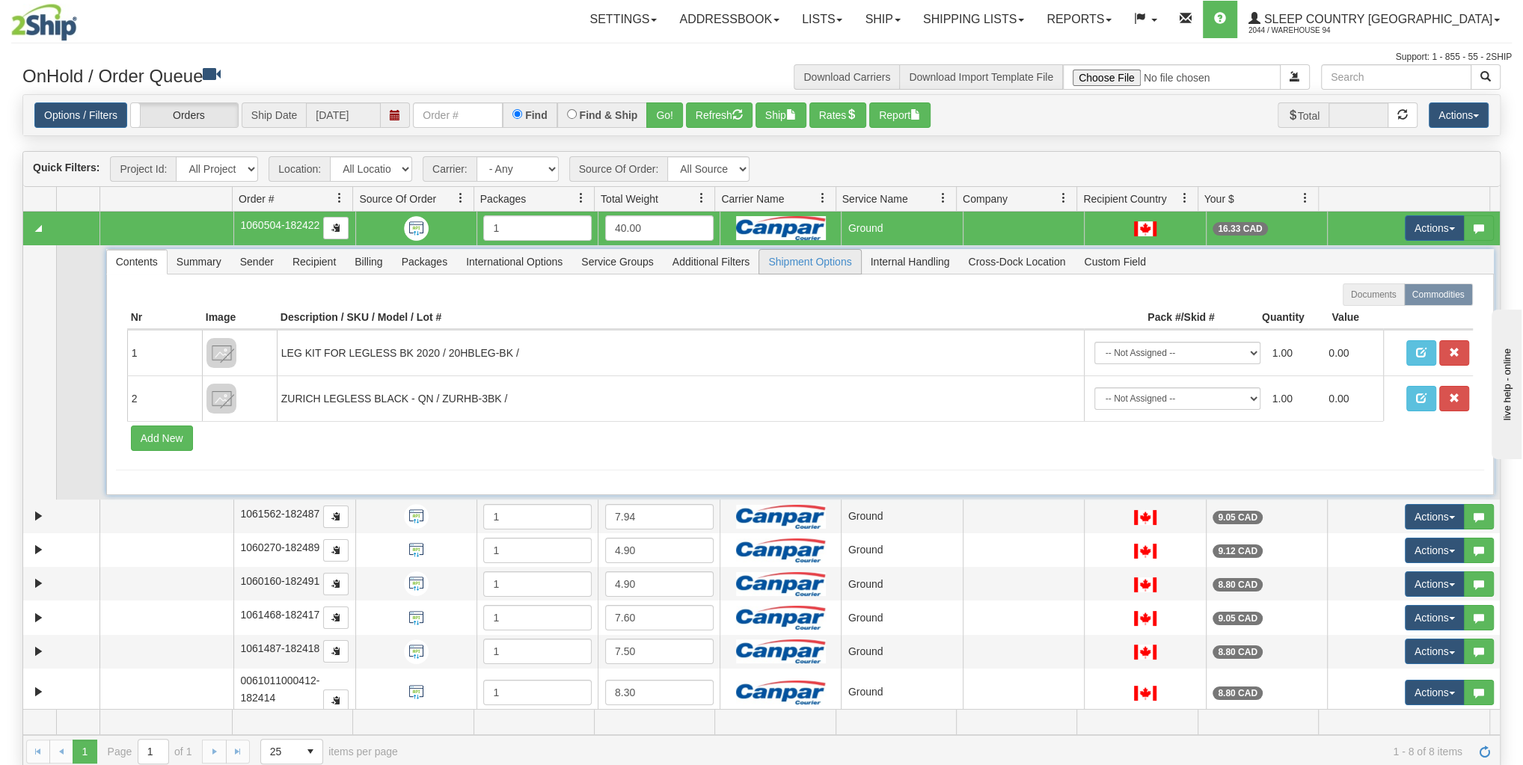
click at [803, 268] on span "Shipment Options" at bounding box center [809, 262] width 101 height 24
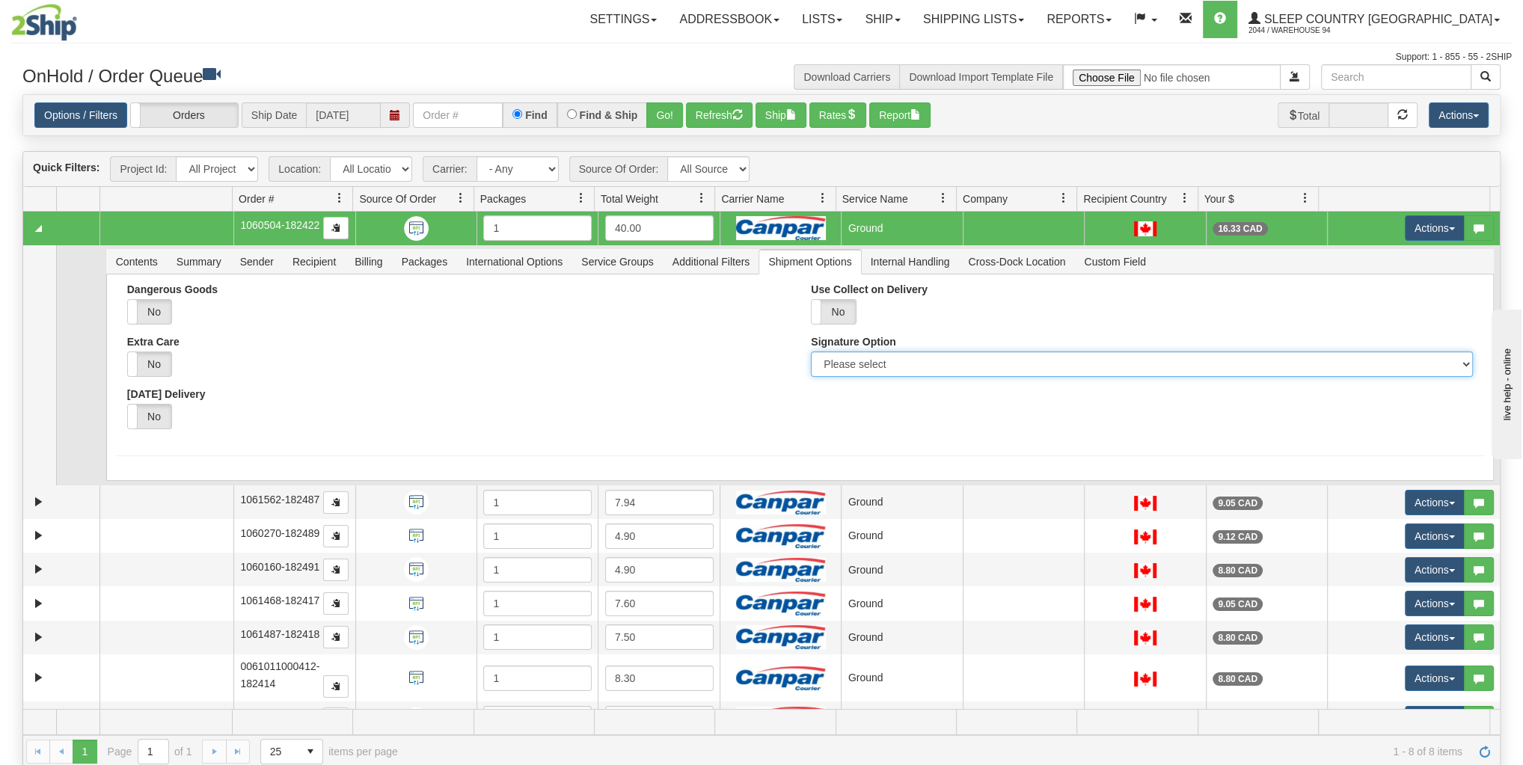
click at [838, 354] on select "Please select No Signature Required Signature Required Adult Signature" at bounding box center [1141, 364] width 661 height 25
select select "2"
click at [811, 352] on select "Please select No Signature Required Signature Required Adult Signature" at bounding box center [1141, 364] width 661 height 25
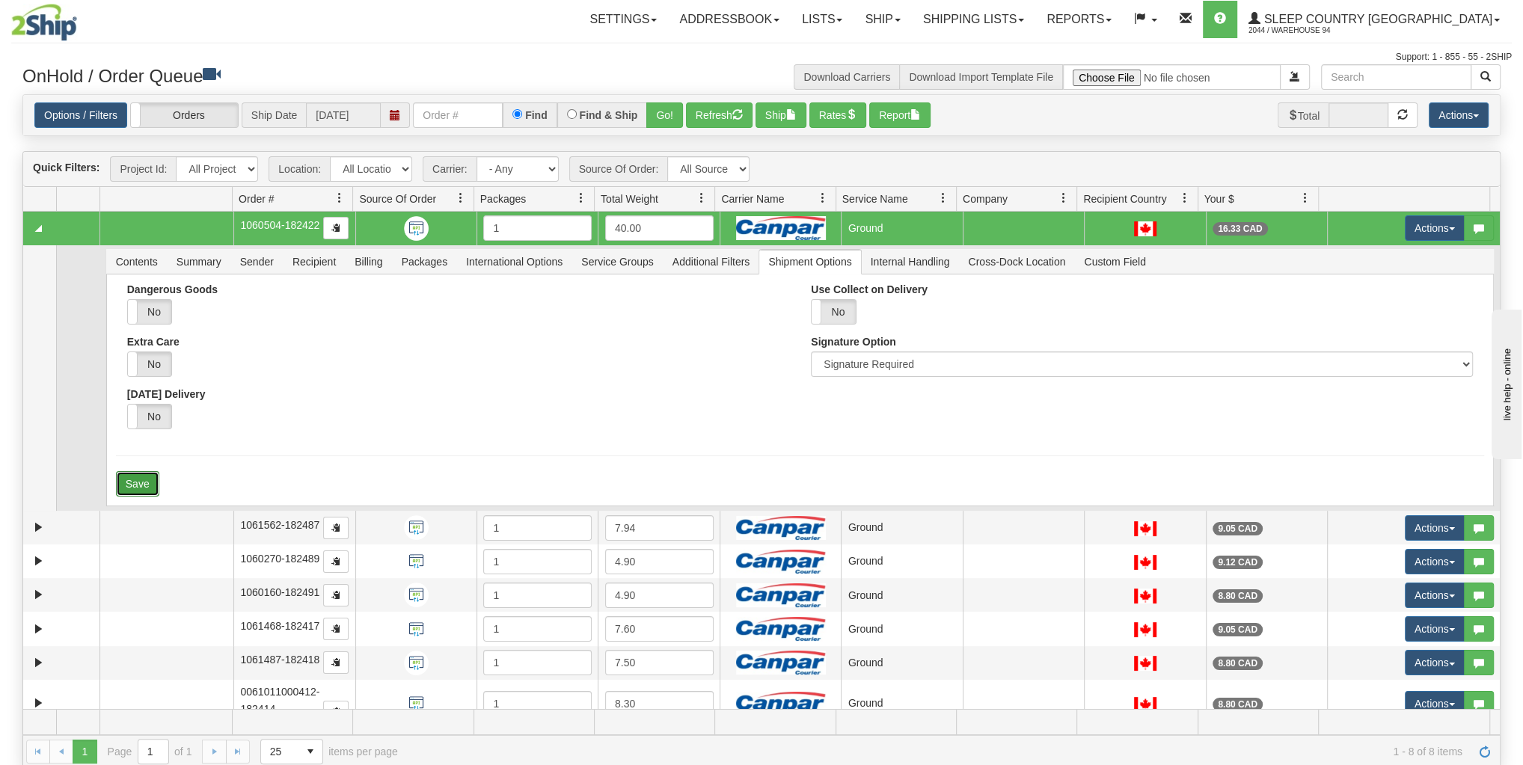
click at [141, 485] on button "Save" at bounding box center [137, 483] width 43 height 25
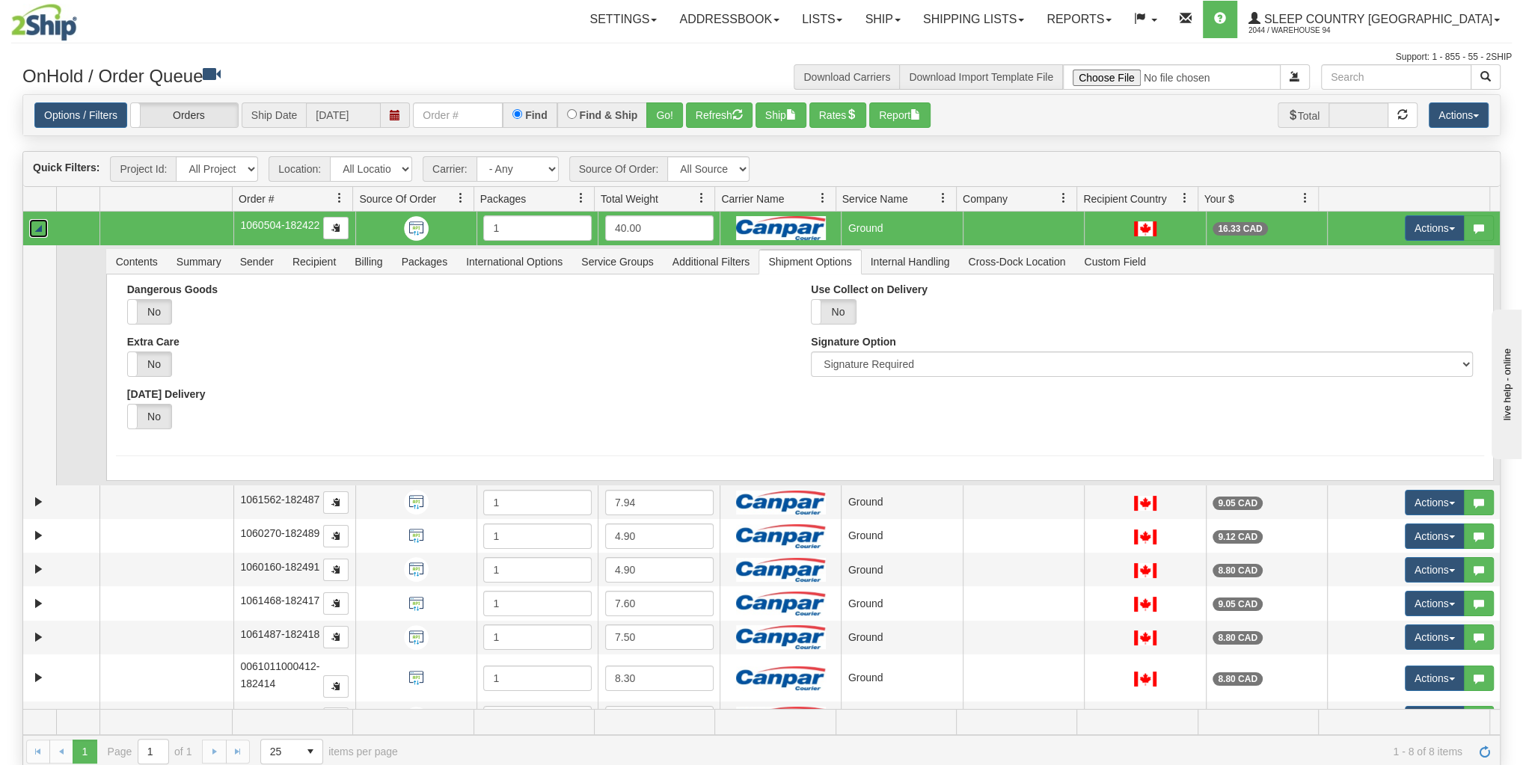
click at [28, 235] on td at bounding box center [61, 229] width 76 height 34
click at [34, 227] on link "Collapse" at bounding box center [38, 228] width 19 height 19
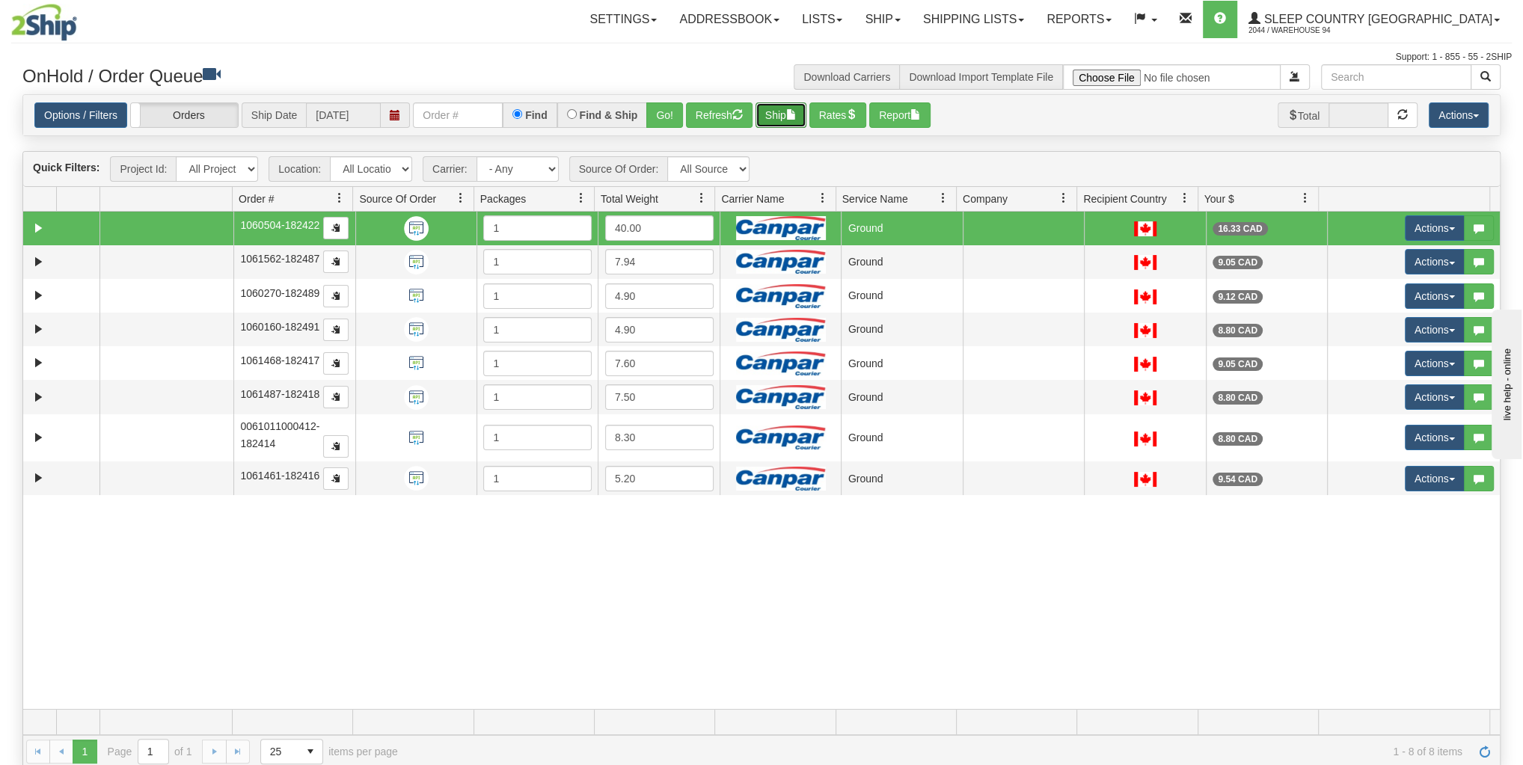
click at [795, 121] on button "Ship" at bounding box center [780, 114] width 51 height 25
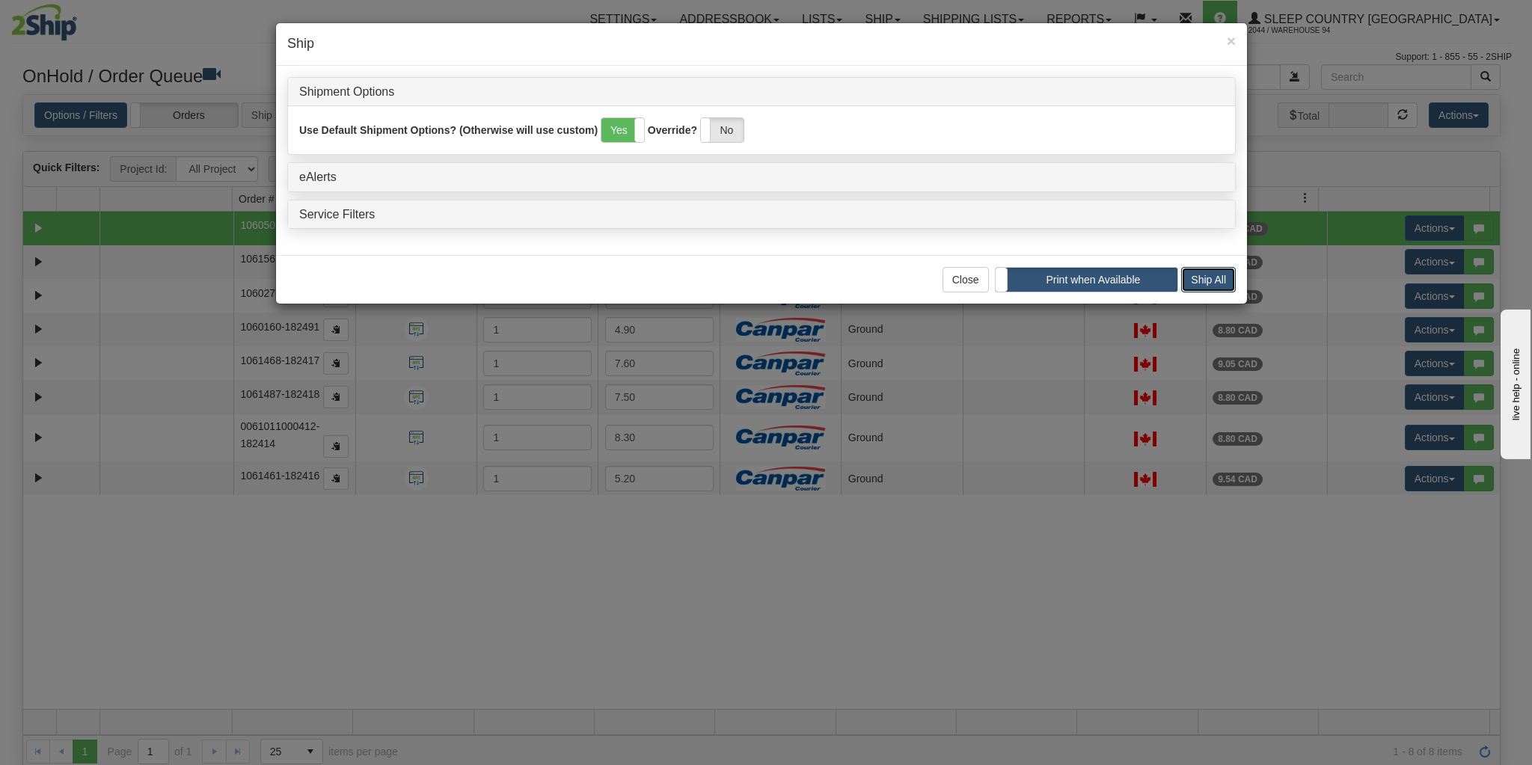
click at [1206, 278] on button "Ship All" at bounding box center [1208, 279] width 55 height 25
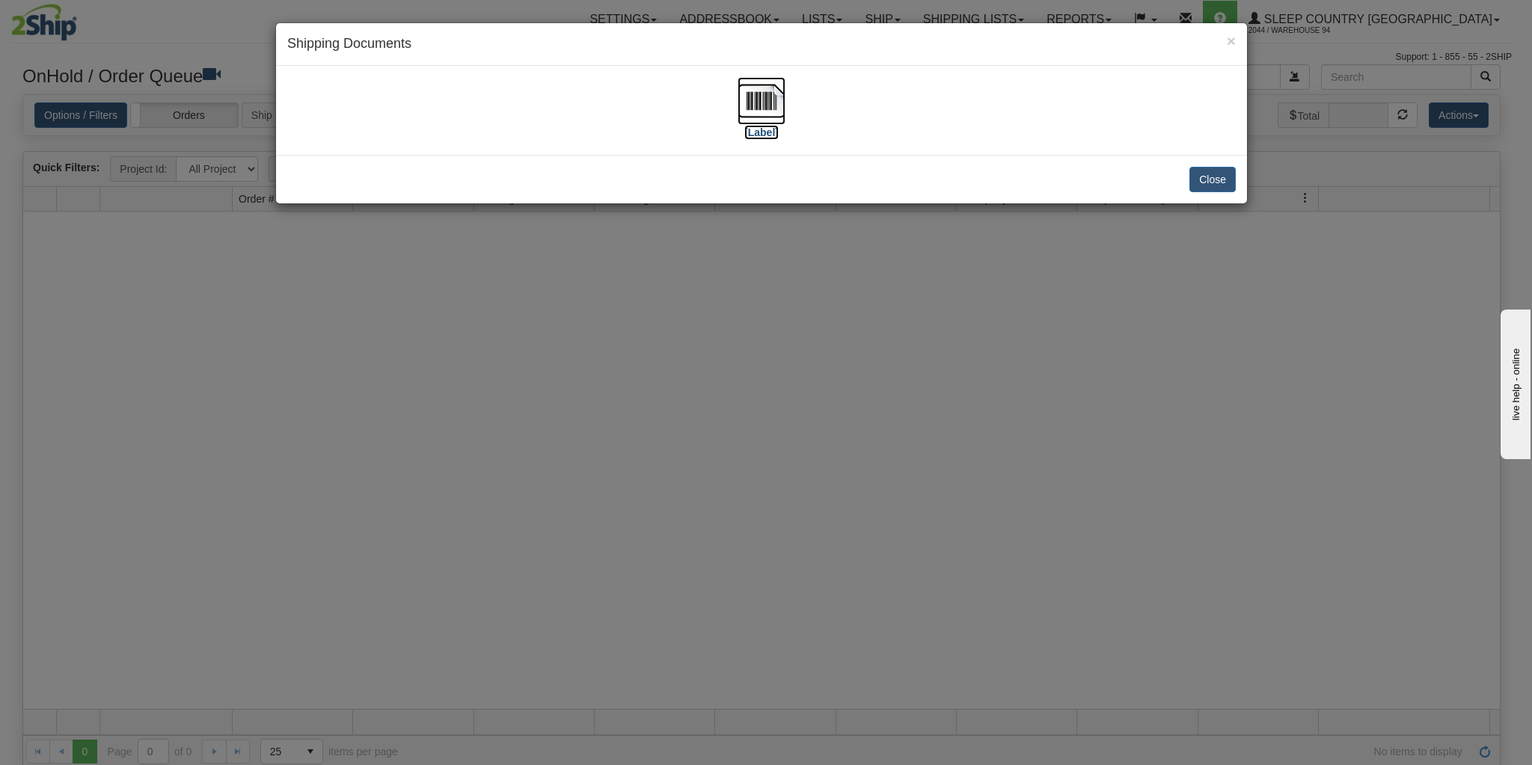
click at [757, 99] on img at bounding box center [761, 101] width 48 height 48
